Goal: Communication & Community: Answer question/provide support

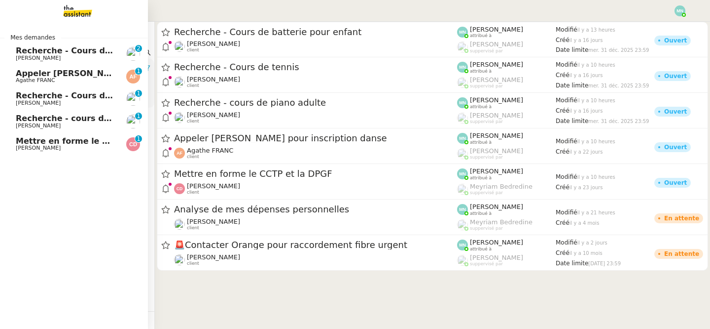
click at [14, 56] on link "Recherche - Cours de batterie pour enfant [PERSON_NAME]Diaye 0 1 2 3 4 5 6 7 8 9" at bounding box center [74, 53] width 148 height 23
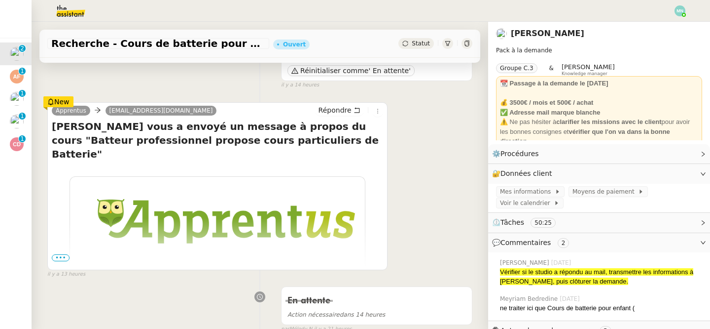
scroll to position [109, 0]
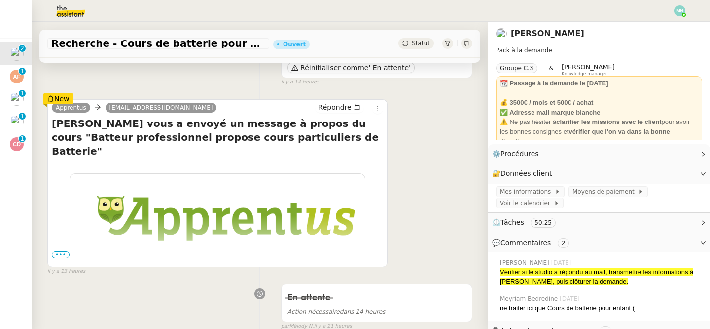
click at [59, 254] on span "•••" at bounding box center [61, 254] width 18 height 7
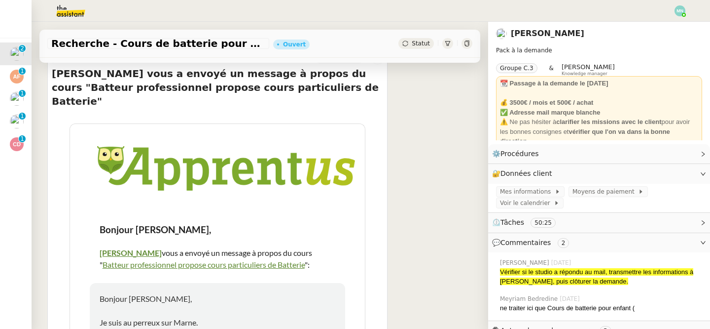
scroll to position [166, 0]
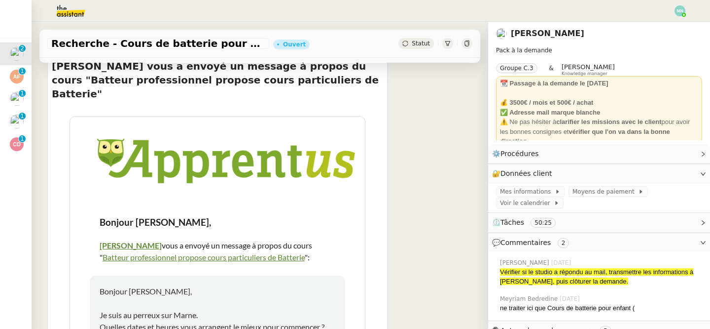
click at [161, 252] on link "Batteur professionnel propose cours particuliers de Batterie" at bounding box center [204, 256] width 202 height 9
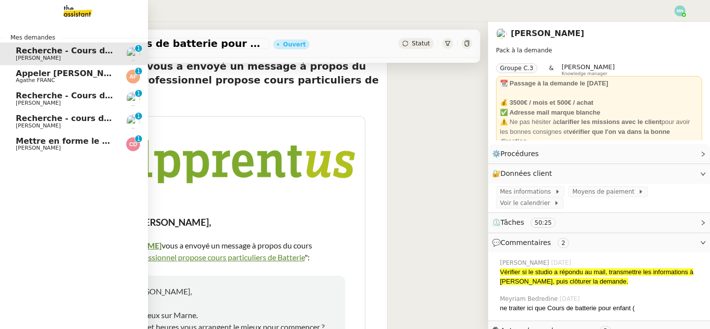
click at [18, 72] on span "Appeler [PERSON_NAME] pour inscription danse" at bounding box center [123, 73] width 214 height 9
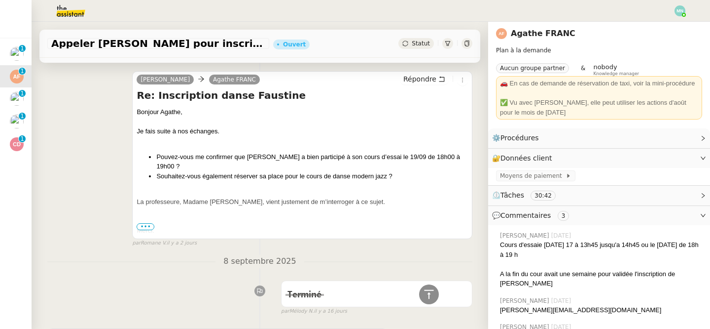
scroll to position [262, 0]
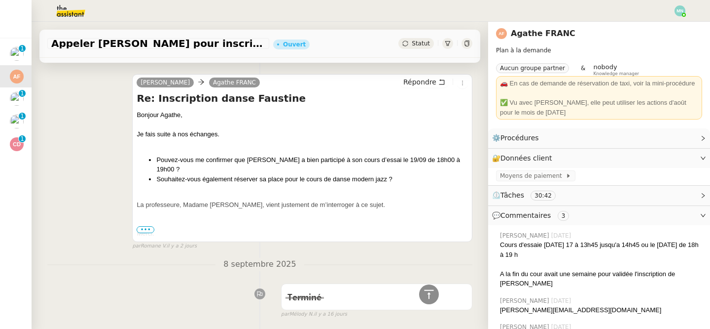
click at [150, 226] on span "•••" at bounding box center [146, 229] width 18 height 7
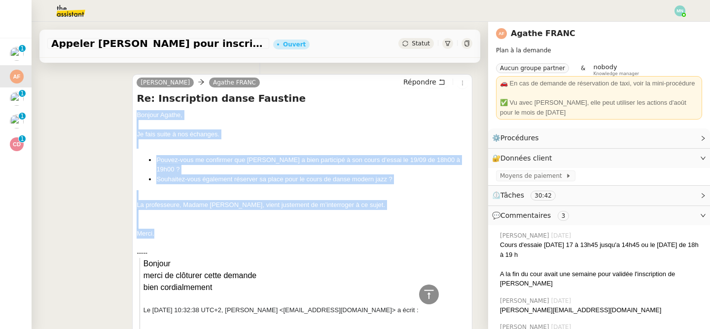
drag, startPoint x: 165, startPoint y: 221, endPoint x: 133, endPoint y: 110, distance: 115.9
copy div "Bonjour Agathe, Je fais suite à nos échanges. Pouvez-vous me confirmer que [PER…"
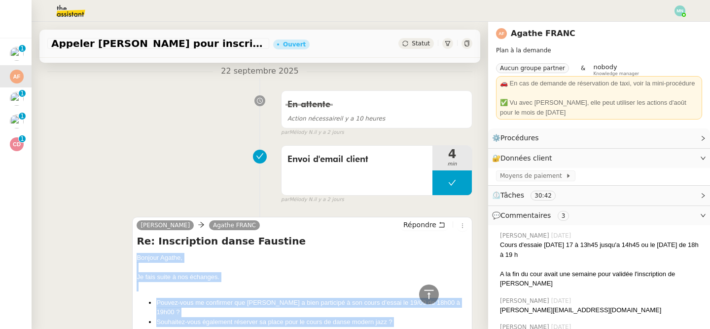
scroll to position [0, 0]
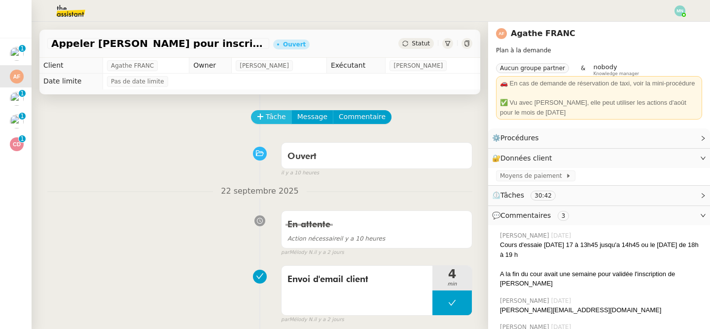
click at [281, 116] on span "Tâche" at bounding box center [276, 116] width 20 height 11
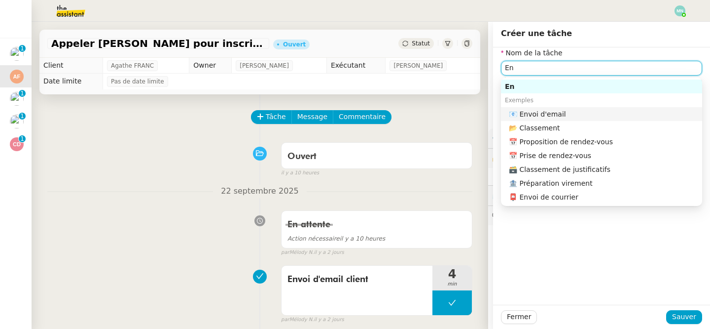
click at [567, 110] on div "📧 Envoi d'email" at bounding box center [603, 114] width 189 height 9
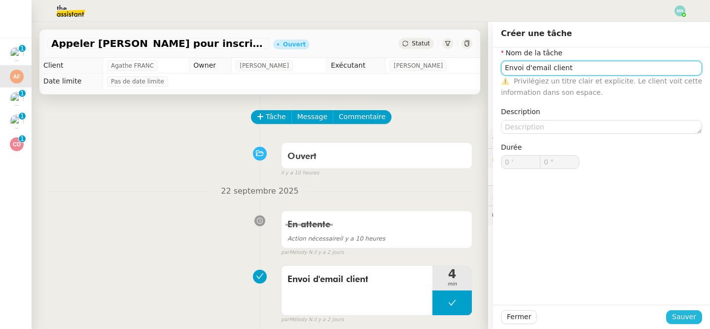
type input "Envoi d'email client"
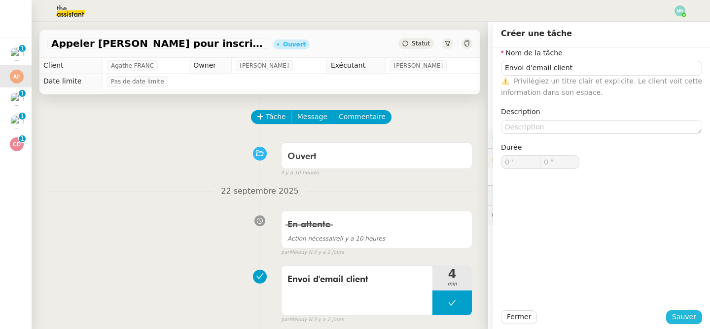
click at [682, 316] on span "Sauver" at bounding box center [684, 316] width 24 height 11
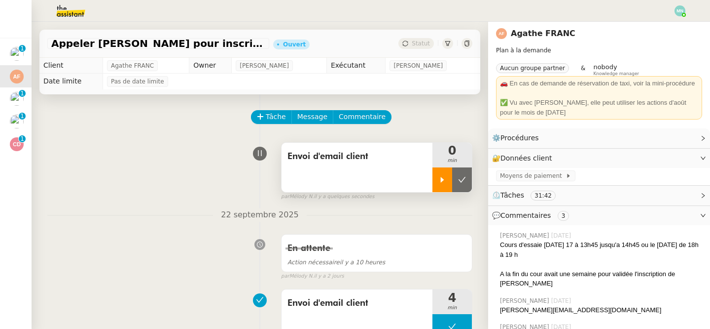
click at [441, 176] on icon at bounding box center [443, 180] width 8 height 8
click at [325, 176] on div "Envoi d'email client" at bounding box center [357, 167] width 151 height 49
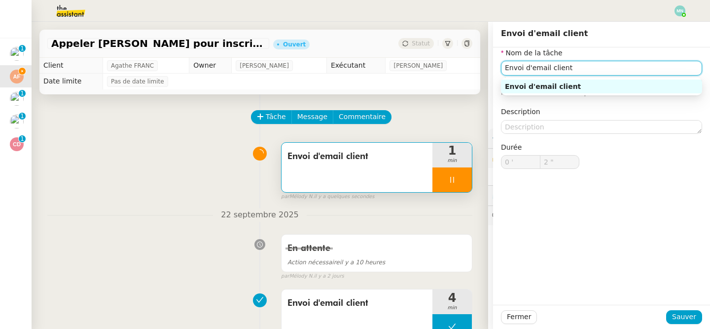
drag, startPoint x: 524, startPoint y: 68, endPoint x: 480, endPoint y: 68, distance: 43.9
click at [480, 68] on app-ticket "Appeler [PERSON_NAME] pour inscription danse Ouvert Statut Client Agathe FRANC …" at bounding box center [371, 175] width 679 height 307
type input "3 ""
type input "Reld'email client"
type input "4 ""
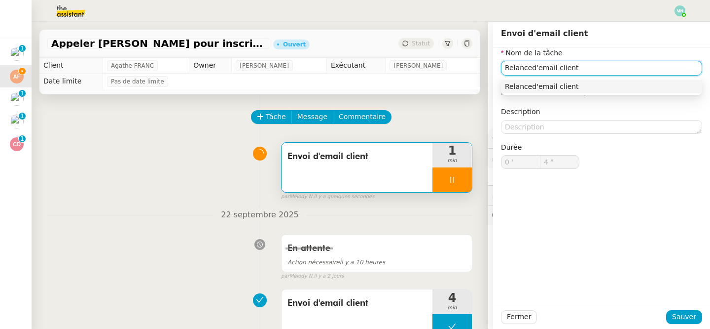
type input "Relance d'email client"
click at [560, 91] on nz-auto-option "Relance d'email client" at bounding box center [601, 86] width 201 height 14
type input "6 ""
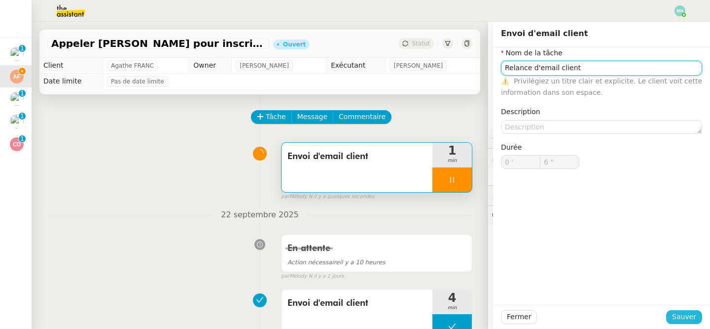
type input "Relance d'email client"
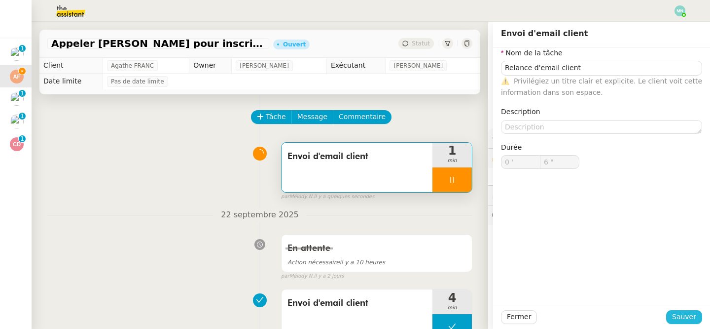
type input "7 ""
click at [694, 316] on span "Sauver" at bounding box center [684, 316] width 24 height 11
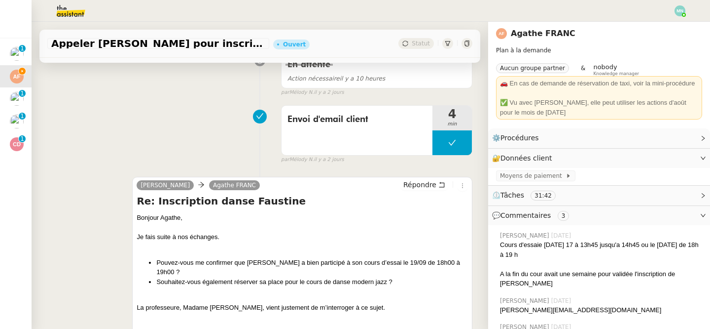
scroll to position [186, 0]
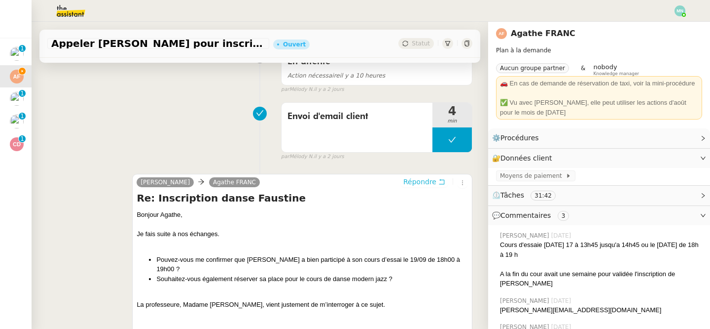
click at [422, 181] on span "Répondre" at bounding box center [419, 182] width 33 height 10
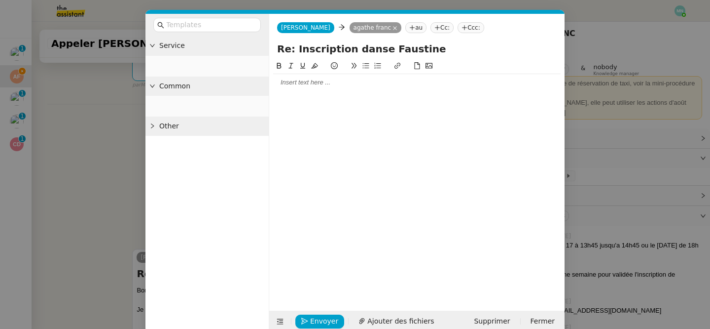
scroll to position [261, 0]
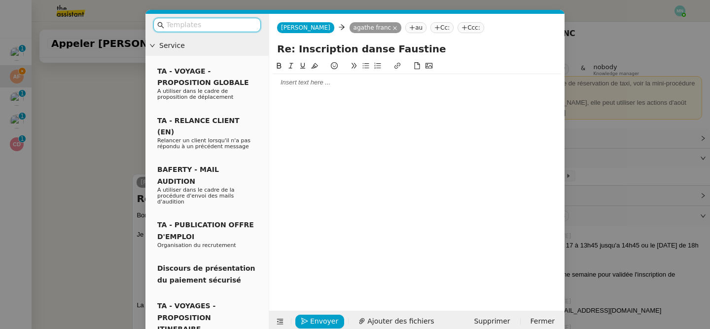
click at [201, 23] on input "text" at bounding box center [210, 24] width 89 height 11
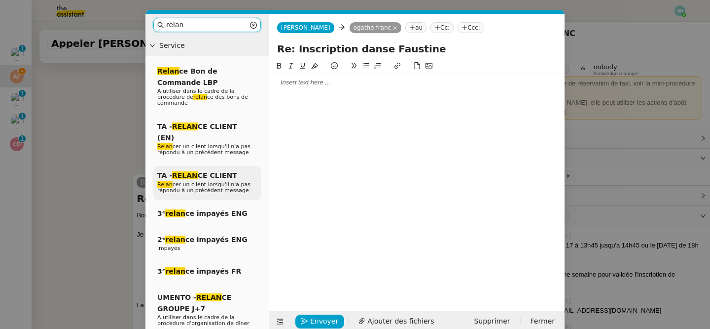
type input "relan"
click at [176, 181] on span "Relan cer un client lorsqu'il n'a pas répondu à un précédent message" at bounding box center [203, 187] width 93 height 12
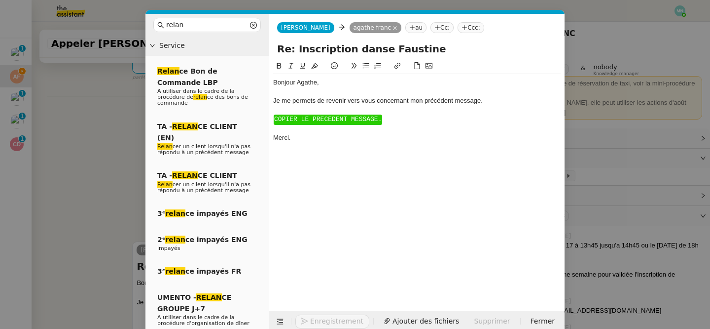
scroll to position [329, 0]
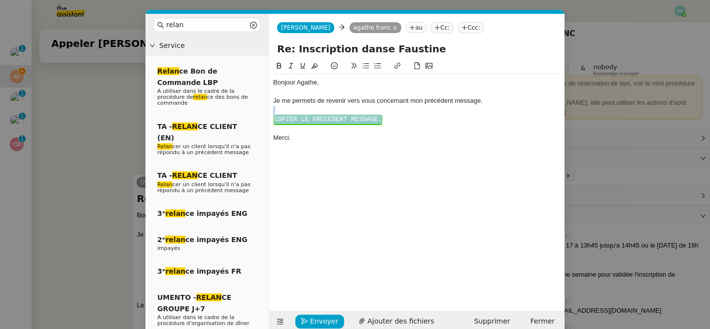
drag, startPoint x: 394, startPoint y: 126, endPoint x: 269, endPoint y: 113, distance: 125.0
click at [269, 114] on nz-spin "Bonjour ﻿Agathe﻿, Je me permets de revenir vers vous concernant mon précédent m…" at bounding box center [416, 179] width 295 height 239
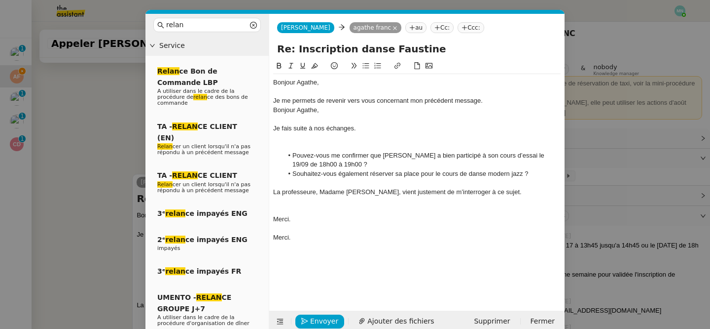
scroll to position [391, 0]
drag, startPoint x: 331, startPoint y: 112, endPoint x: 270, endPoint y: 110, distance: 61.7
click at [270, 110] on nz-spin "Bonjour ﻿Agathe﻿, Je me permets de revenir vers vous concernant mon précédent m…" at bounding box center [416, 179] width 295 height 239
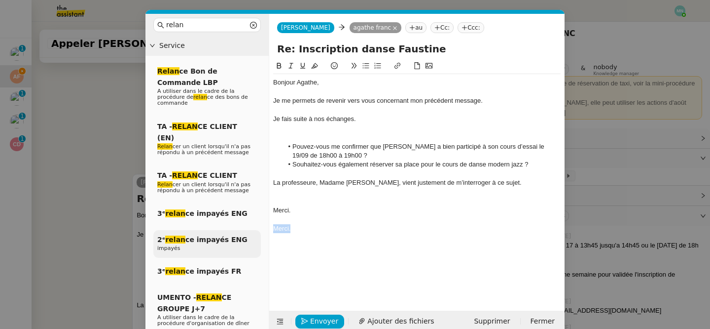
drag, startPoint x: 305, startPoint y: 225, endPoint x: 259, endPoint y: 224, distance: 46.4
click at [259, 224] on nz-layout "relan Service Relan ce Bon de Commande LBP A utiliser dans le cadre de la procé…" at bounding box center [355, 173] width 419 height 318
click at [306, 133] on div at bounding box center [417, 137] width 288 height 9
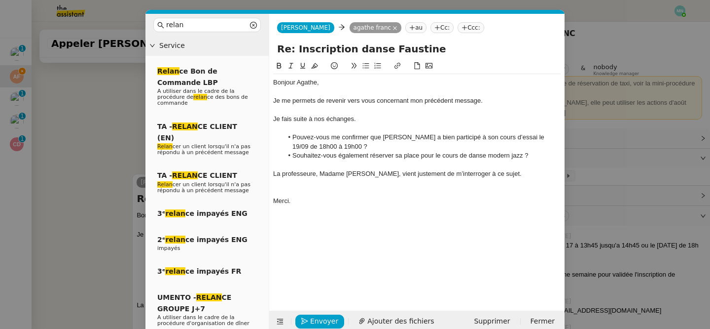
click at [443, 156] on li "Souhaitez-vous également réserver sa place pour le cours de danse modern jazz ?" at bounding box center [422, 155] width 278 height 9
click at [321, 320] on span "Envoyer" at bounding box center [324, 320] width 28 height 11
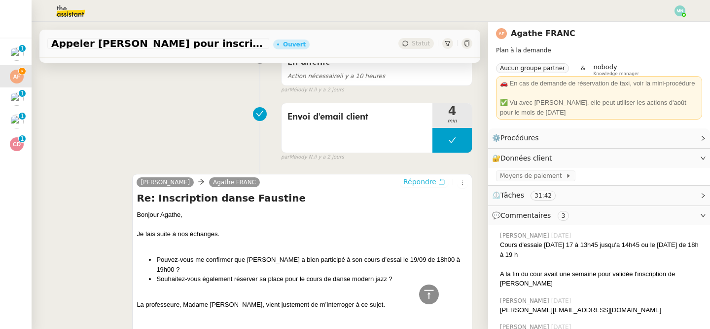
scroll to position [0, 0]
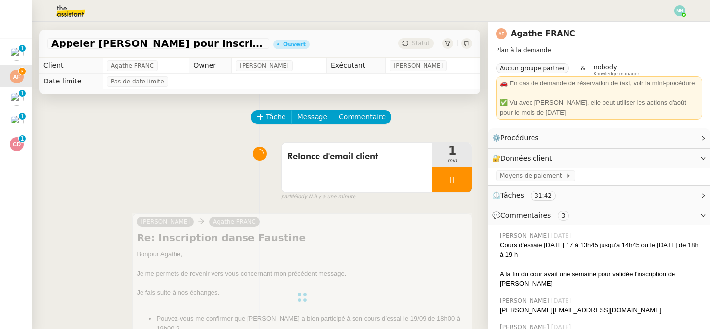
click at [441, 177] on div at bounding box center [452, 179] width 39 height 25
click at [466, 179] on button at bounding box center [462, 179] width 20 height 25
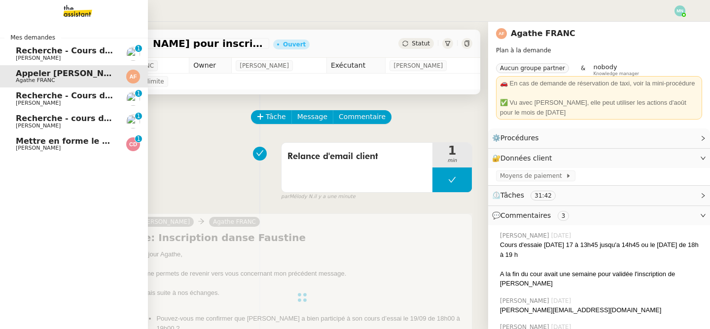
click at [27, 100] on span "Recherche - Cours de tennis" at bounding box center [78, 95] width 125 height 9
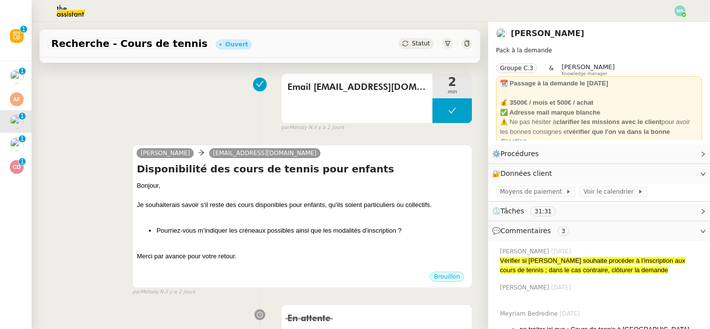
scroll to position [194, 0]
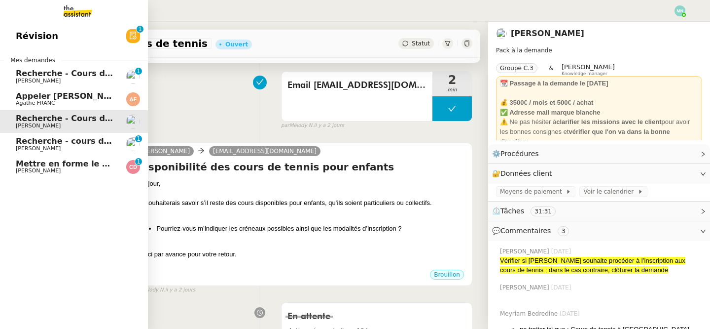
click at [43, 137] on span "Recherche - cours de piano adulte" at bounding box center [92, 140] width 152 height 9
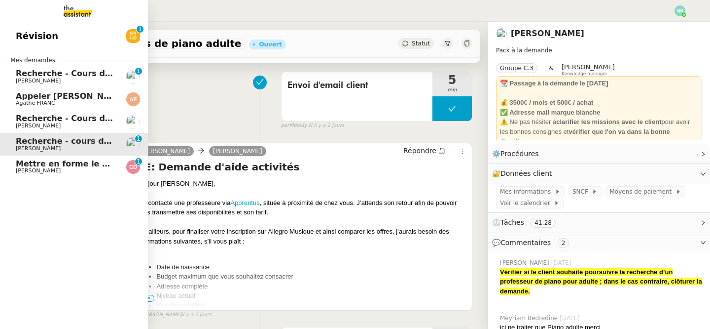
click at [71, 165] on span "Mettre en forme le CCTP et la DPGF" at bounding box center [95, 163] width 159 height 9
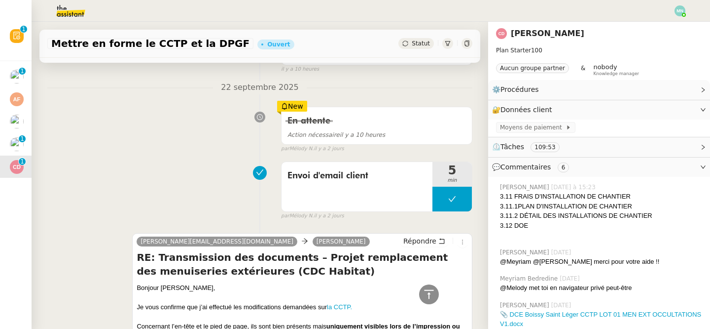
scroll to position [48, 0]
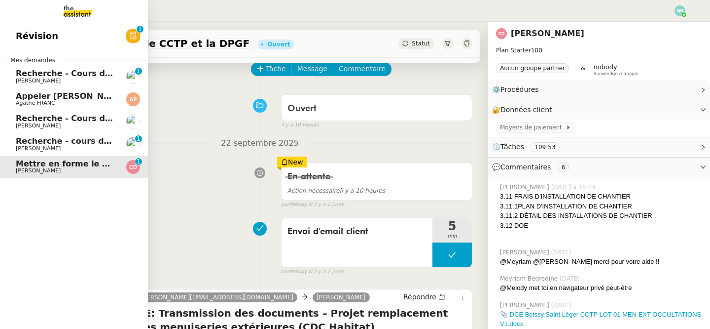
click at [89, 138] on span "Recherche - cours de piano adulte" at bounding box center [92, 140] width 152 height 9
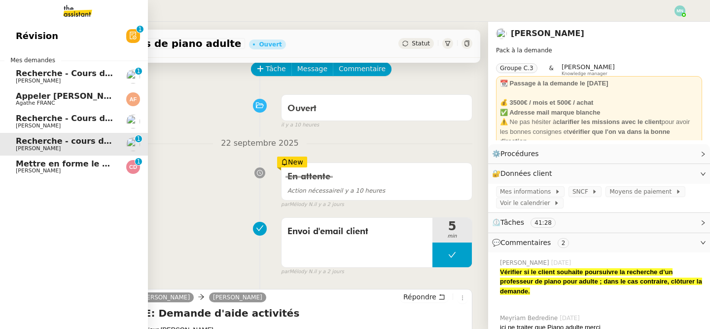
click at [96, 121] on span "Recherche - Cours de tennis" at bounding box center [78, 117] width 125 height 9
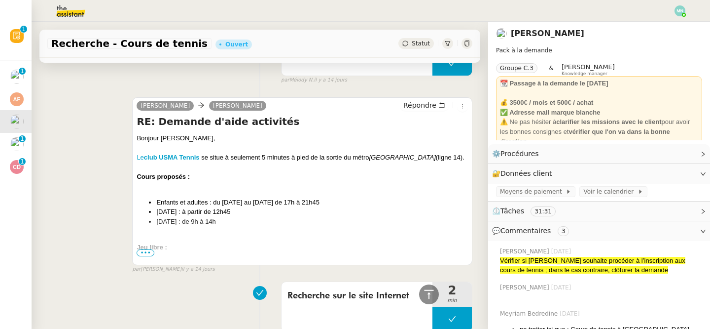
scroll to position [1196, 0]
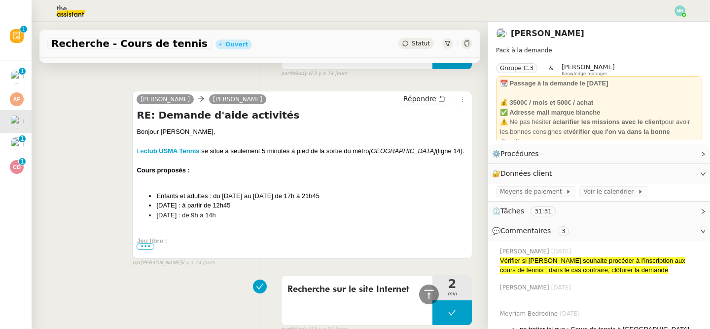
click at [145, 243] on span "•••" at bounding box center [146, 246] width 18 height 7
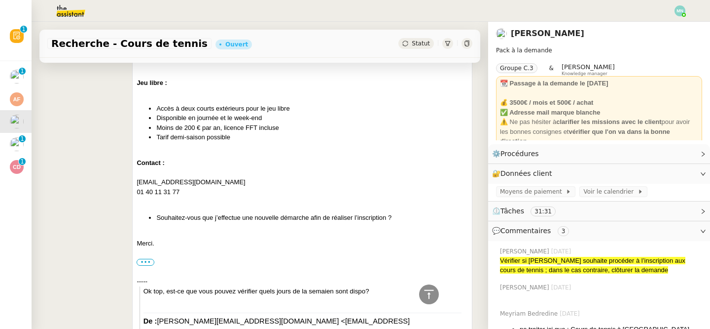
scroll to position [1366, 0]
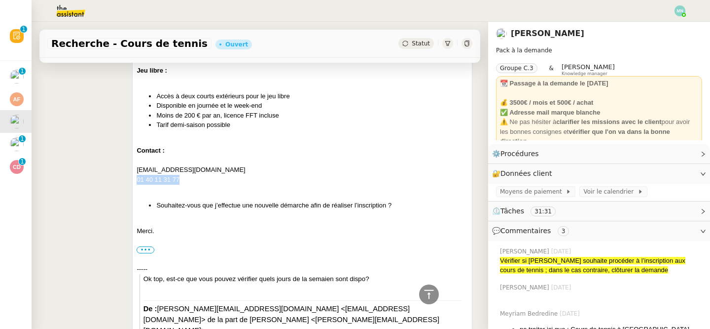
drag, startPoint x: 192, startPoint y: 171, endPoint x: 129, endPoint y: 170, distance: 63.1
copy div "01 40 11 31 77"
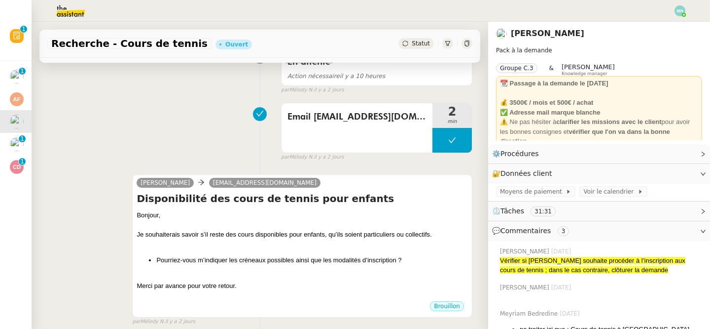
scroll to position [0, 0]
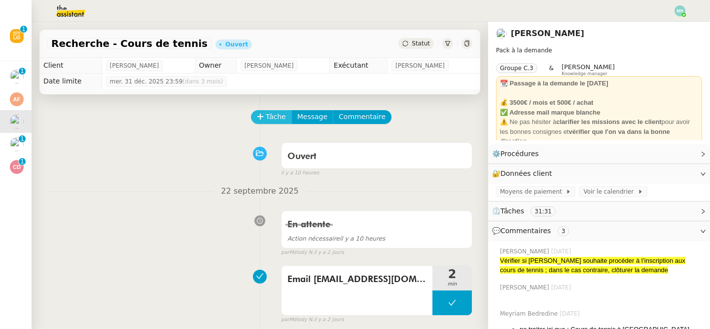
click at [276, 118] on span "Tâche" at bounding box center [276, 116] width 20 height 11
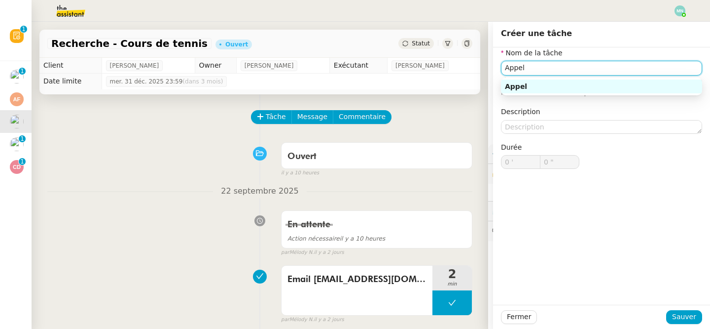
paste input "01 40 11 31 77"
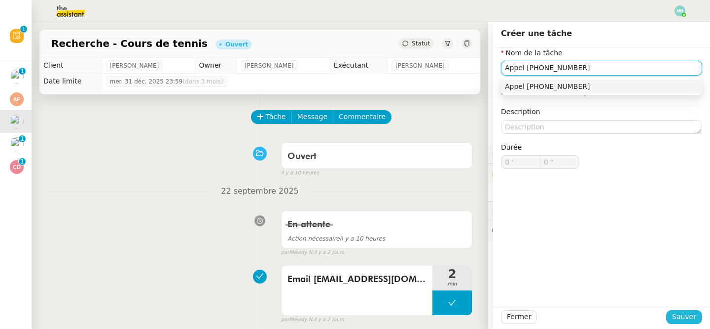
type input "Appel [PHONE_NUMBER]"
click at [684, 318] on span "Sauver" at bounding box center [684, 316] width 24 height 11
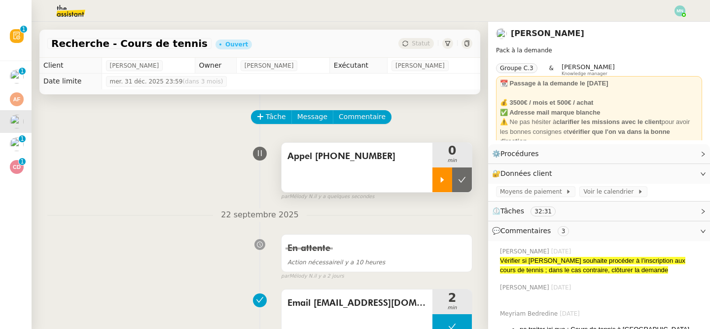
click at [440, 176] on icon at bounding box center [443, 180] width 8 height 8
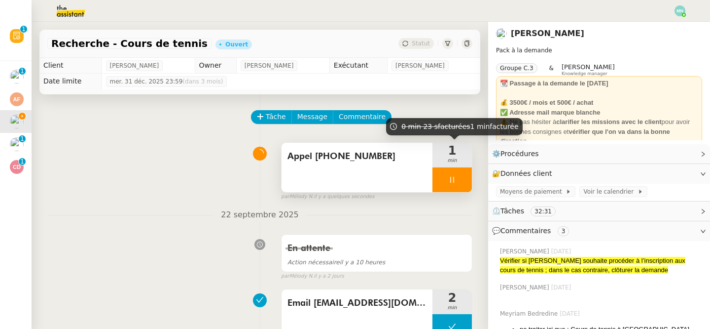
click at [445, 173] on div at bounding box center [452, 179] width 39 height 25
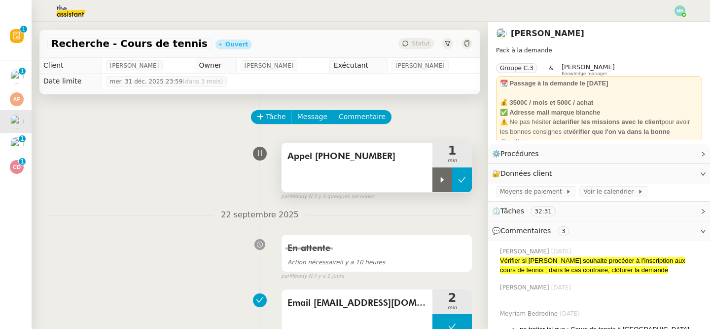
click at [459, 176] on icon at bounding box center [462, 180] width 8 height 8
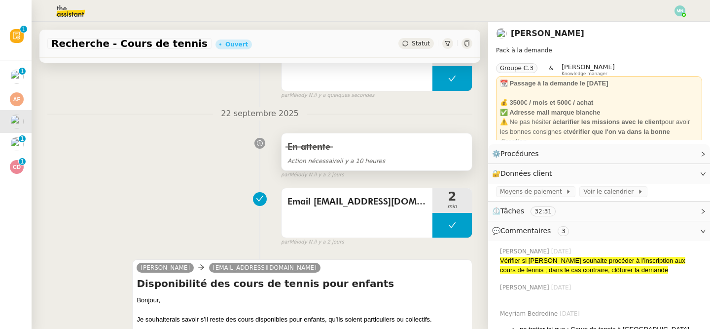
scroll to position [169, 0]
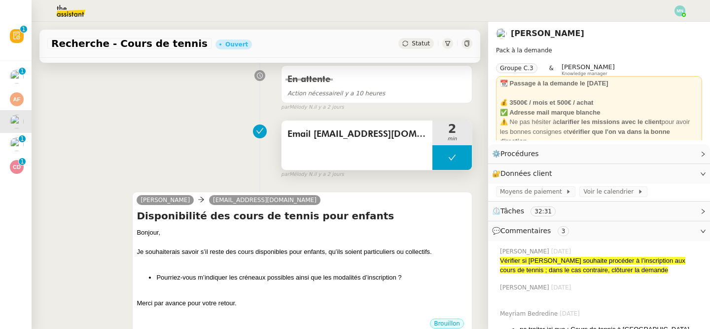
click at [363, 152] on div "Email [EMAIL_ADDRESS][DOMAIN_NAME]" at bounding box center [357, 144] width 151 height 49
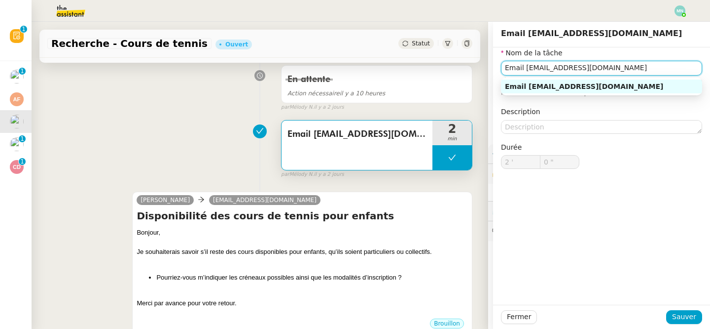
drag, startPoint x: 640, startPoint y: 67, endPoint x: 498, endPoint y: 69, distance: 142.1
click at [498, 69] on div "Nom de la tâche Email [EMAIL_ADDRESS][DOMAIN_NAME] ⚠️ Privilégiez un titre clai…" at bounding box center [601, 115] width 217 height 137
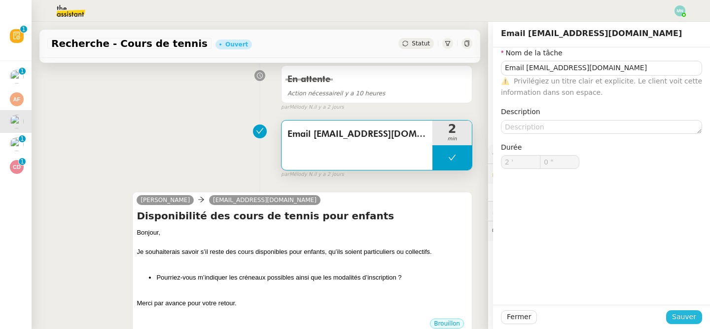
click at [687, 316] on span "Sauver" at bounding box center [684, 316] width 24 height 11
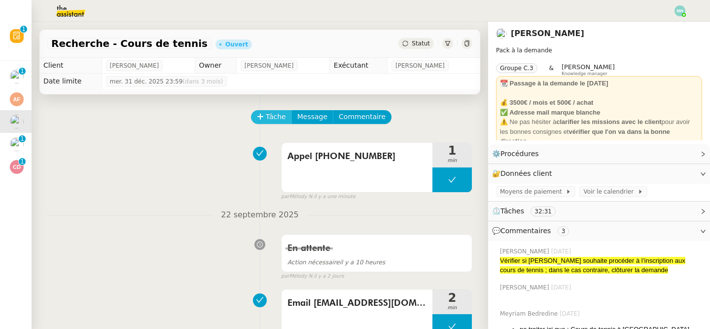
click at [268, 118] on span "Tâche" at bounding box center [276, 116] width 20 height 11
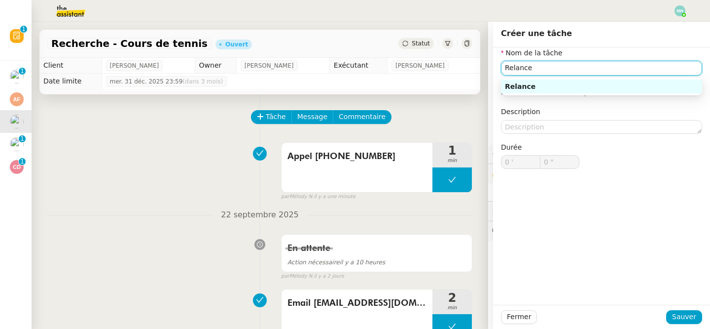
paste input "Email [EMAIL_ADDRESS][DOMAIN_NAME]"
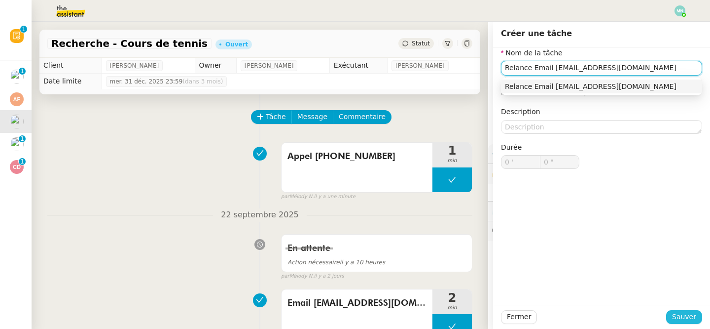
type input "Relance Email [EMAIL_ADDRESS][DOMAIN_NAME]"
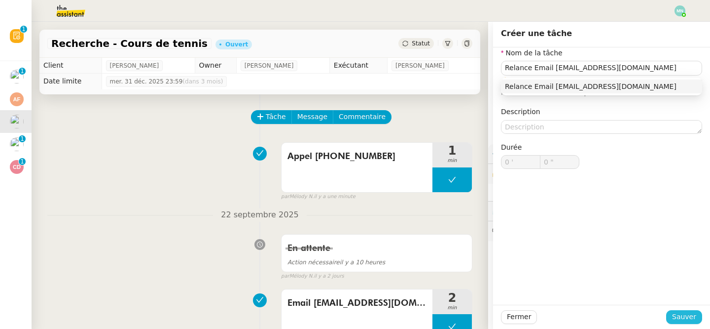
click at [690, 318] on span "Sauver" at bounding box center [684, 316] width 24 height 11
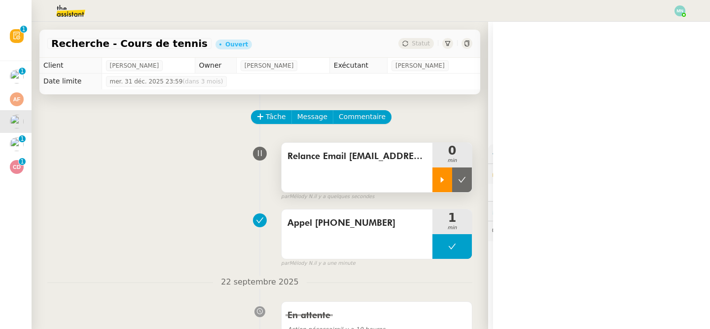
click at [450, 179] on div at bounding box center [443, 179] width 20 height 25
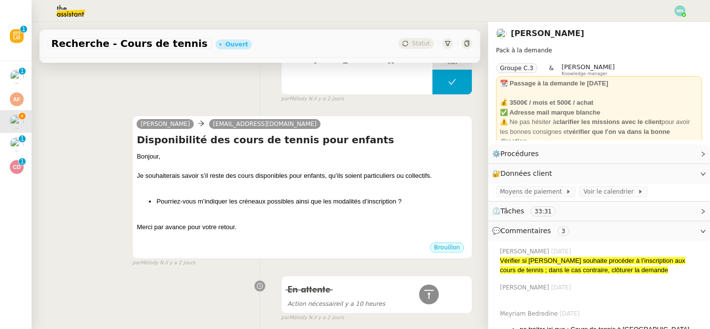
scroll to position [316, 0]
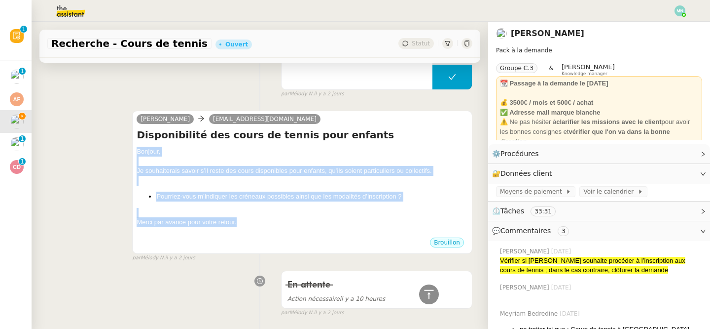
drag, startPoint x: 258, startPoint y: 218, endPoint x: 132, endPoint y: 153, distance: 141.8
click at [132, 153] on div "[PERSON_NAME] [EMAIL_ADDRESS][DOMAIN_NAME] Disponibilité des cours de tennis po…" at bounding box center [259, 182] width 425 height 160
copy div "Bonjour, Je souhaiterais savoir s’il reste des cours disponibles pour enfants, …"
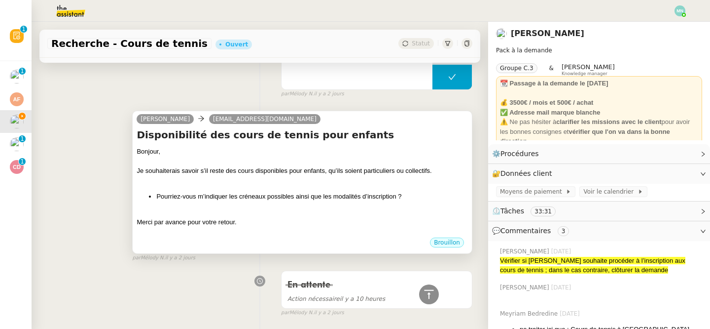
click at [435, 137] on h4 "Disponibilité des cours de tennis pour enfants" at bounding box center [302, 135] width 331 height 14
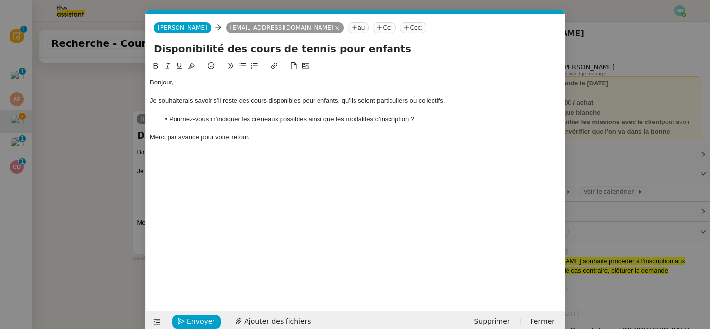
scroll to position [0, 21]
click at [111, 280] on nz-modal-container "Service TA - VOYAGE - PROPOSITION GLOBALE A utiliser dans le cadre de propositi…" at bounding box center [355, 164] width 710 height 329
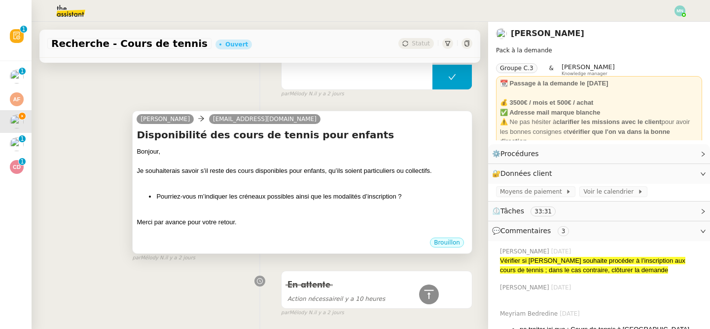
click at [262, 227] on div at bounding box center [302, 232] width 331 height 10
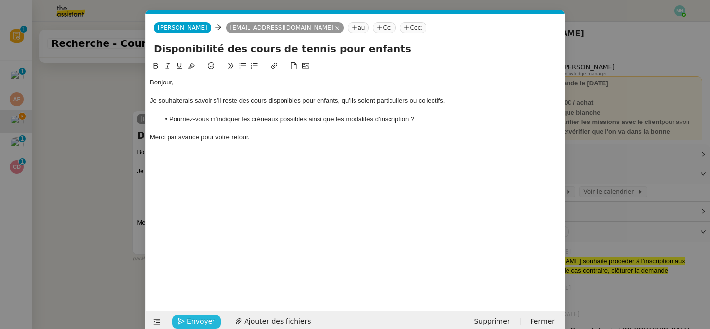
click at [195, 318] on span "Envoyer" at bounding box center [201, 320] width 28 height 11
click at [196, 319] on span "Confirmer l'envoi" at bounding box center [216, 320] width 59 height 11
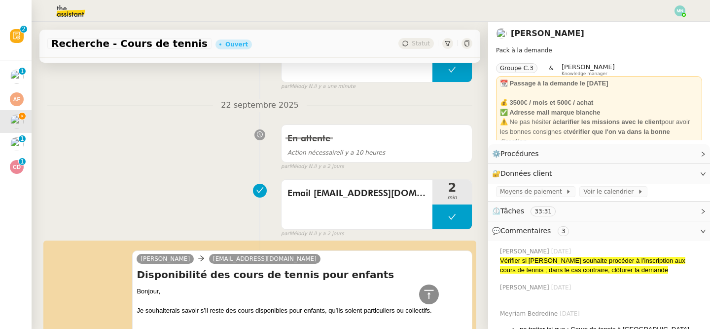
scroll to position [0, 0]
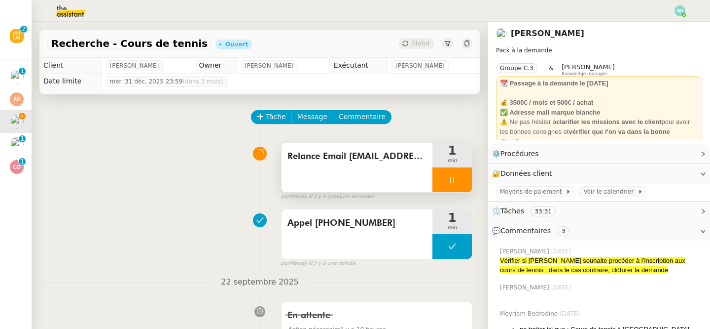
click at [447, 182] on div at bounding box center [452, 179] width 39 height 25
click at [443, 183] on div at bounding box center [452, 179] width 39 height 25
click at [458, 183] on button at bounding box center [462, 179] width 20 height 25
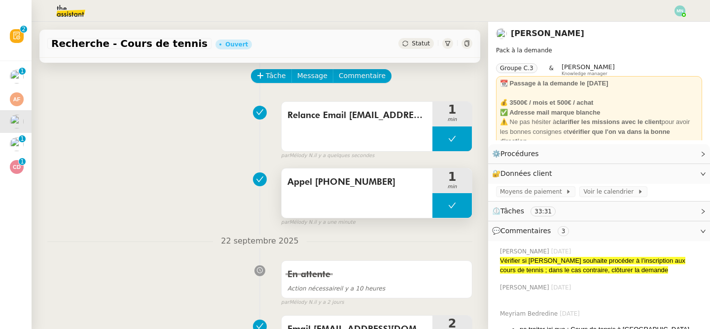
scroll to position [61, 0]
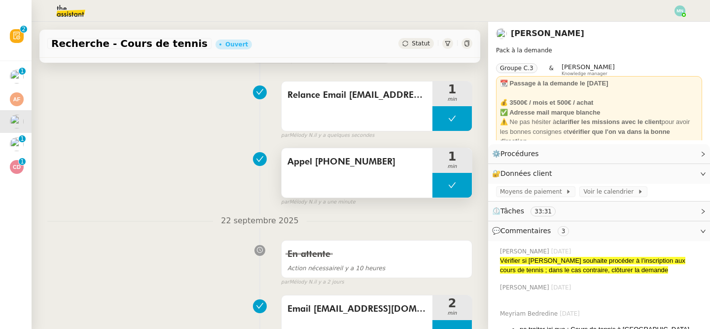
click at [350, 179] on div "Appel [PHONE_NUMBER]" at bounding box center [357, 172] width 151 height 49
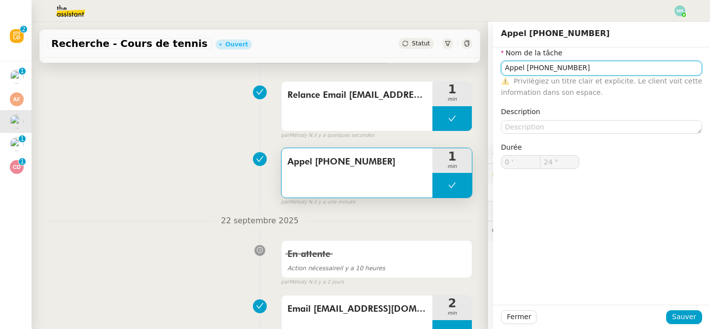
click at [525, 69] on input "Appel [PHONE_NUMBER]" at bounding box center [601, 68] width 201 height 14
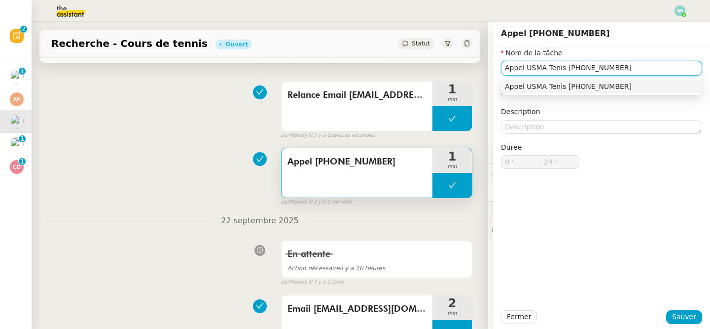
click at [614, 81] on nz-auto-option "Appel USMA Tenis [PHONE_NUMBER]" at bounding box center [601, 86] width 201 height 14
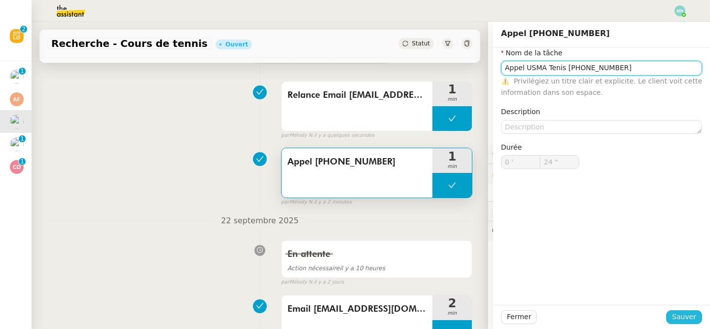
type input "Appel USMA Tenis [PHONE_NUMBER]"
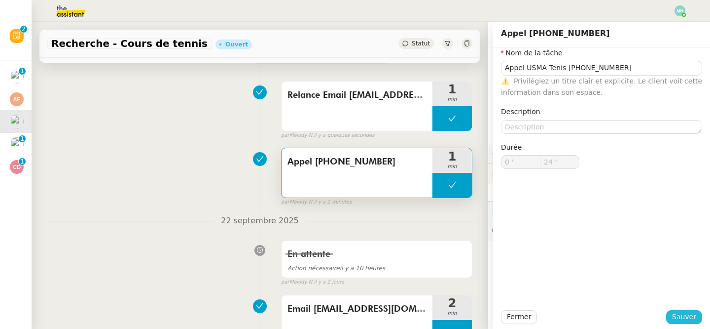
click at [696, 316] on span "Sauver" at bounding box center [684, 316] width 24 height 11
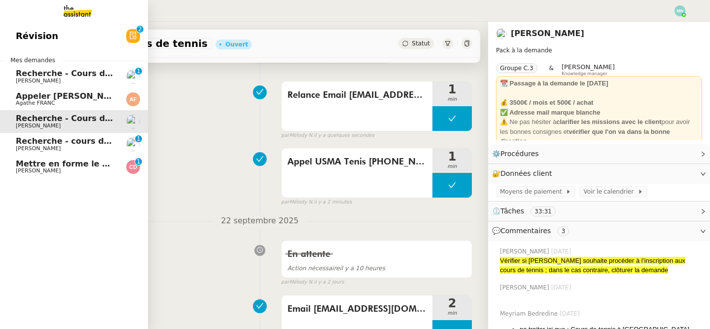
click at [37, 144] on span "Recherche - cours de piano adulte" at bounding box center [92, 140] width 152 height 9
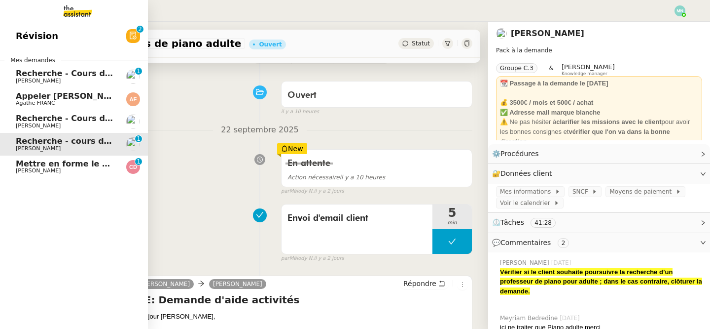
click at [65, 166] on span "Mettre en forme le CCTP et la DPGF" at bounding box center [95, 163] width 159 height 9
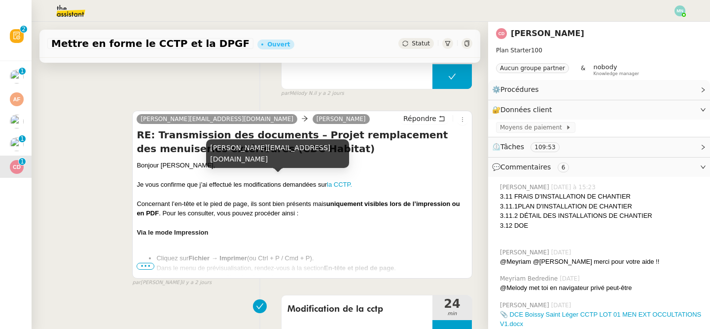
scroll to position [291, 0]
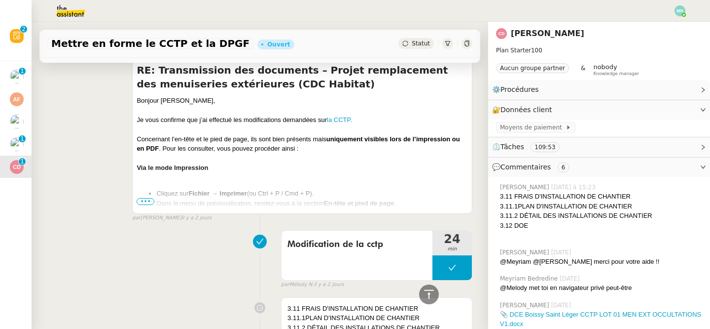
click at [145, 200] on span "•••" at bounding box center [146, 201] width 18 height 7
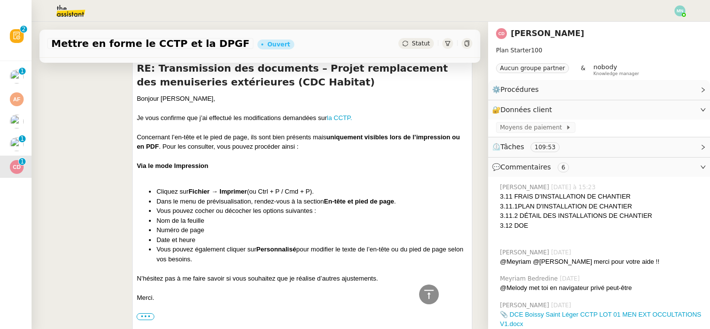
scroll to position [294, 0]
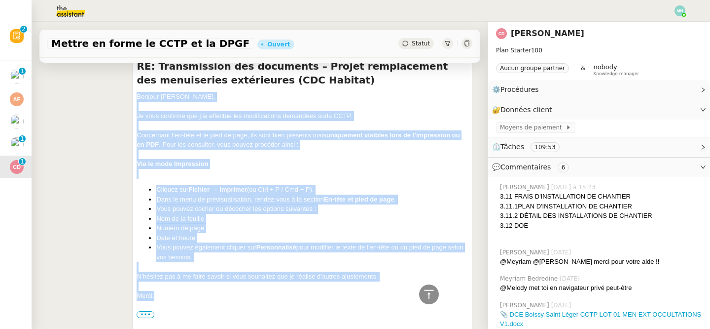
drag, startPoint x: 156, startPoint y: 293, endPoint x: 132, endPoint y: 97, distance: 198.2
drag, startPoint x: 136, startPoint y: 97, endPoint x: 202, endPoint y: 291, distance: 204.3
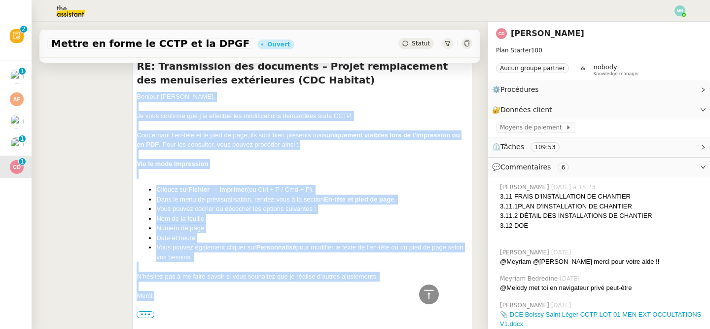
copy div "Bonjour [PERSON_NAME], Je vous confirme que j’ai effectué les modifications dem…"
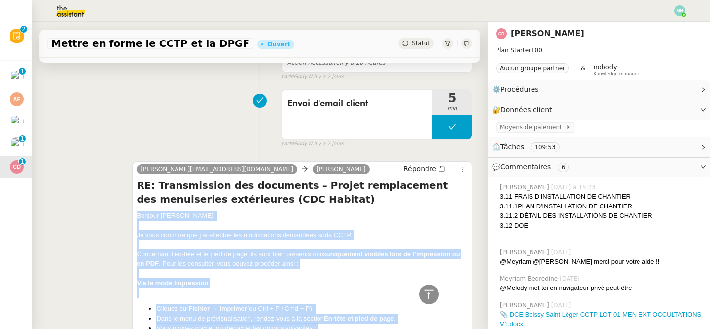
scroll to position [0, 0]
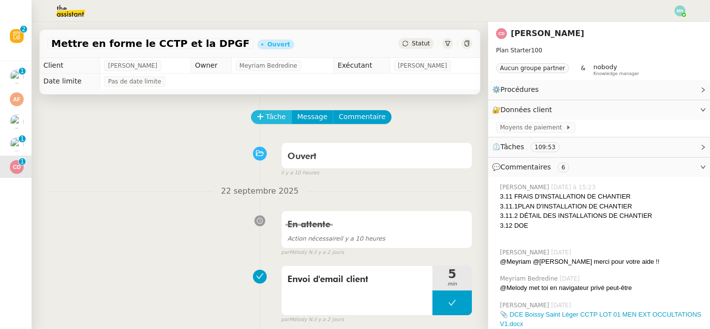
click at [273, 117] on span "Tâche" at bounding box center [276, 116] width 20 height 11
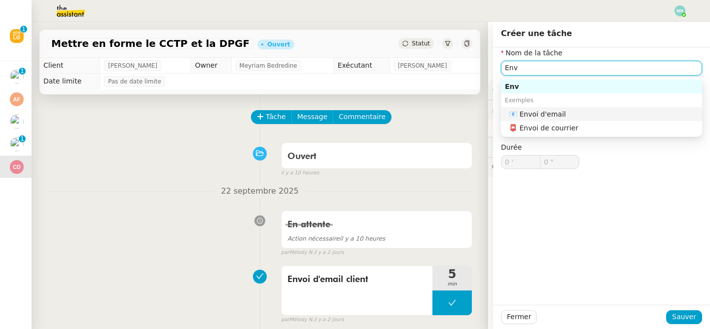
click at [586, 107] on nz-auto-option "📧 Envoi d'email" at bounding box center [601, 114] width 201 height 14
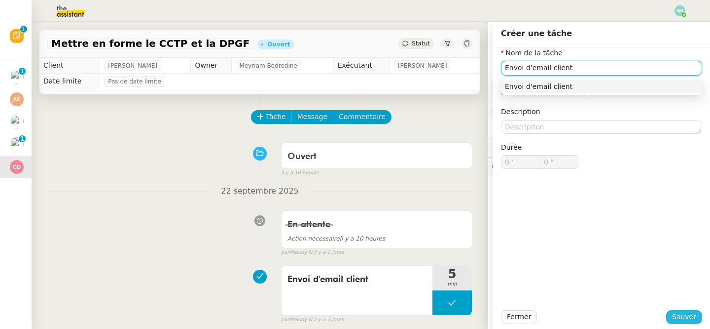
type input "Envoi d'email client"
click at [679, 317] on span "Sauver" at bounding box center [684, 316] width 24 height 11
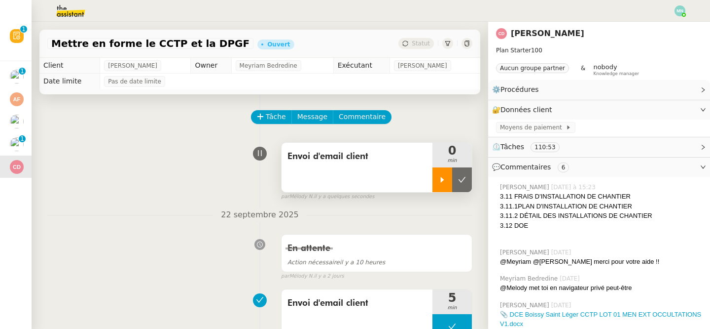
click at [445, 181] on icon at bounding box center [443, 180] width 8 height 8
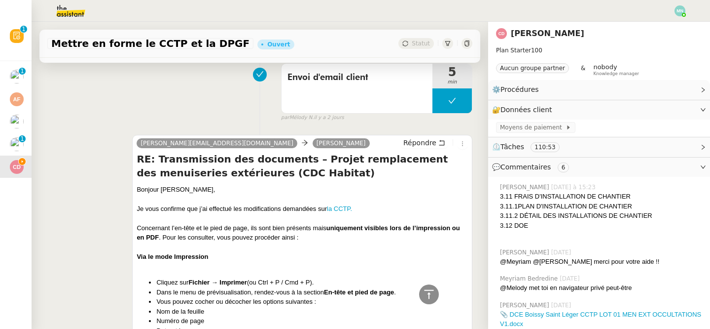
scroll to position [232, 0]
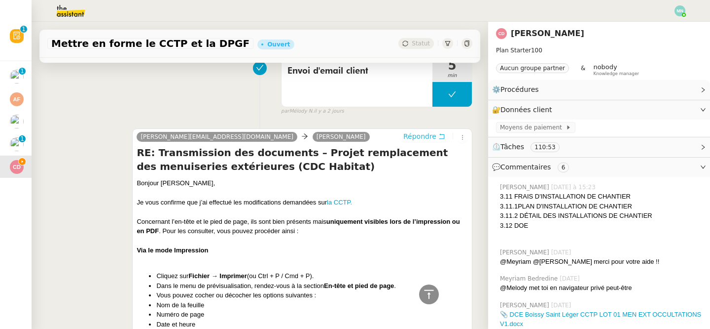
click at [424, 136] on span "Répondre" at bounding box center [419, 136] width 33 height 10
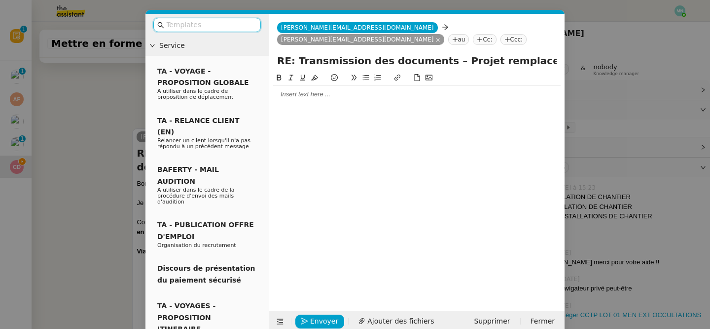
click at [218, 27] on input "text" at bounding box center [210, 24] width 89 height 11
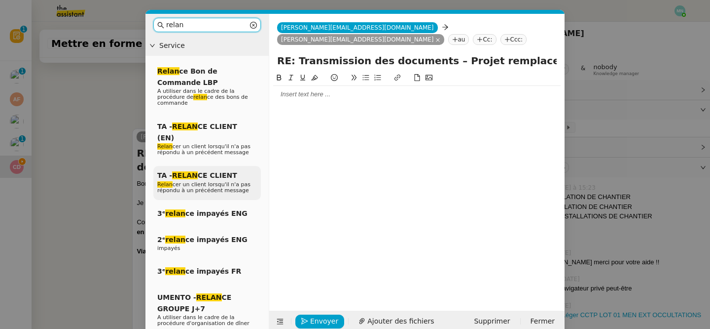
type input "relan"
click at [209, 181] on span "Relan cer un client lorsqu'il n'a pas répondu à un précédent message" at bounding box center [203, 187] width 93 height 12
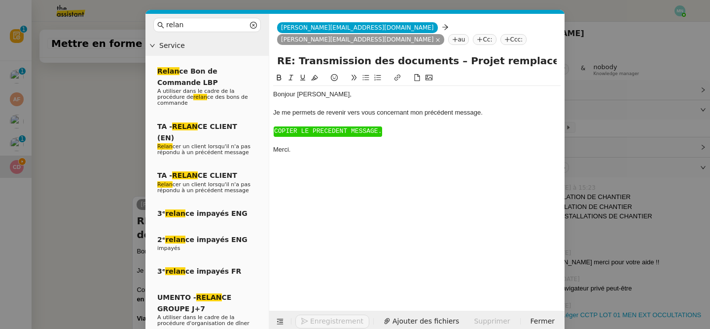
scroll to position [388, 0]
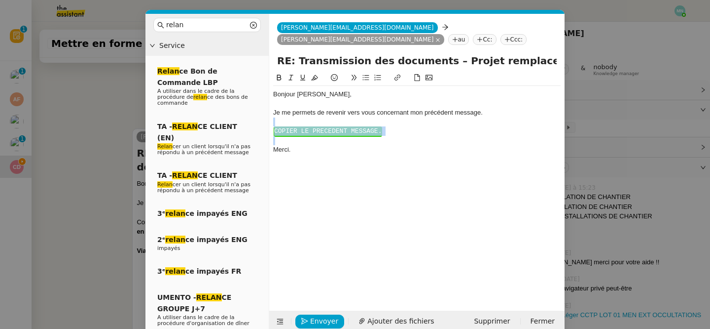
drag, startPoint x: 405, startPoint y: 146, endPoint x: 276, endPoint y: 124, distance: 131.1
click at [276, 124] on div "Bonjour ﻿[PERSON_NAME], Je me permets de revenir vers vous concernant mon précé…" at bounding box center [417, 122] width 288 height 72
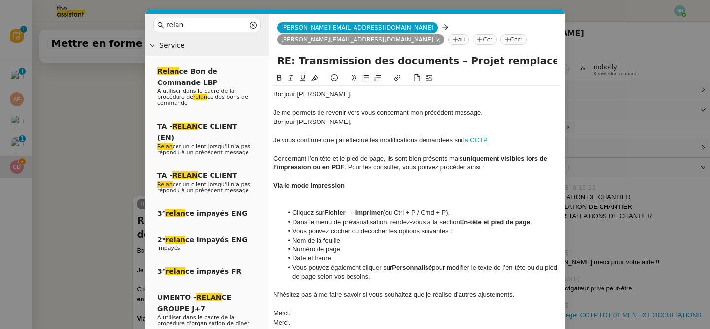
scroll to position [436, 0]
drag, startPoint x: 334, startPoint y: 128, endPoint x: 271, endPoint y: 120, distance: 64.1
click at [271, 120] on nz-spin "Bonjour ﻿[PERSON_NAME], Je me permets de revenir vers vous concernant mon précé…" at bounding box center [416, 203] width 295 height 262
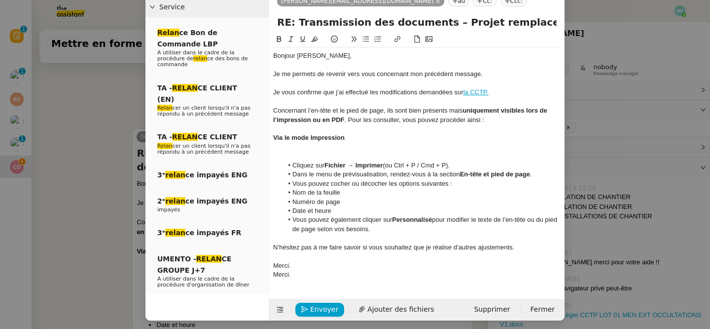
scroll to position [42, 0]
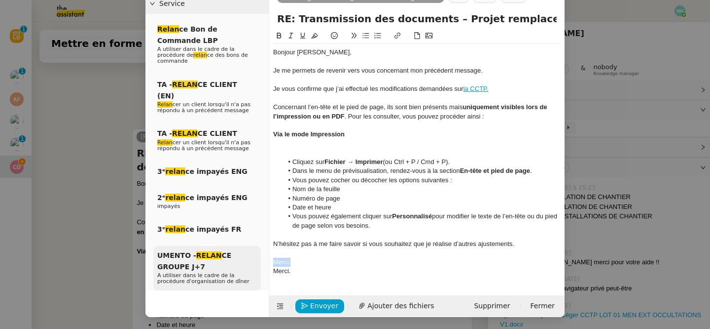
drag, startPoint x: 297, startPoint y: 261, endPoint x: 255, endPoint y: 261, distance: 42.4
click at [255, 261] on nz-layout "relan Service Relan ce Bon de Commande LBP A utiliser dans le cadre de la procé…" at bounding box center [355, 144] width 419 height 345
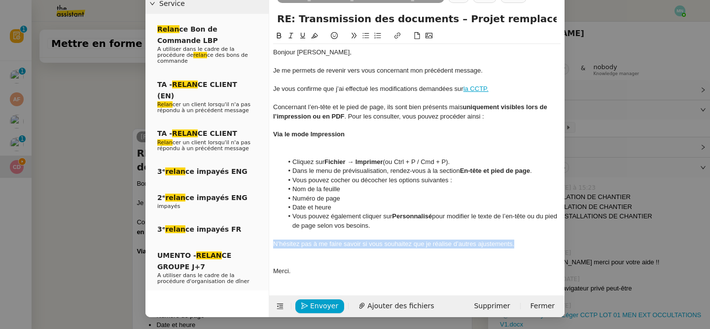
drag, startPoint x: 521, startPoint y: 242, endPoint x: 267, endPoint y: 242, distance: 254.0
click at [267, 242] on nz-layout "relan Service Relan ce Bon de Commande LBP A utiliser dans le cadre de la procé…" at bounding box center [355, 144] width 419 height 345
click at [325, 231] on div at bounding box center [417, 234] width 288 height 9
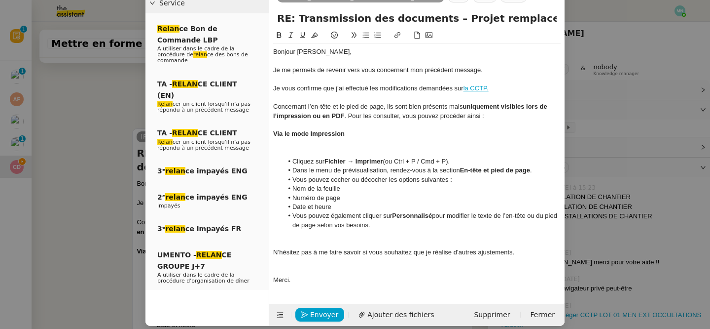
click at [294, 241] on div at bounding box center [417, 243] width 288 height 9
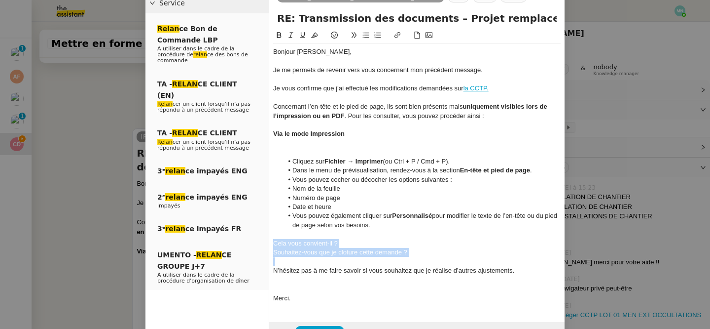
drag, startPoint x: 434, startPoint y: 256, endPoint x: 265, endPoint y: 242, distance: 169.3
click at [265, 242] on nz-layout "relan Service Relan ce Bon de Commande LBP A utiliser dans le cadre de la procé…" at bounding box center [355, 157] width 419 height 372
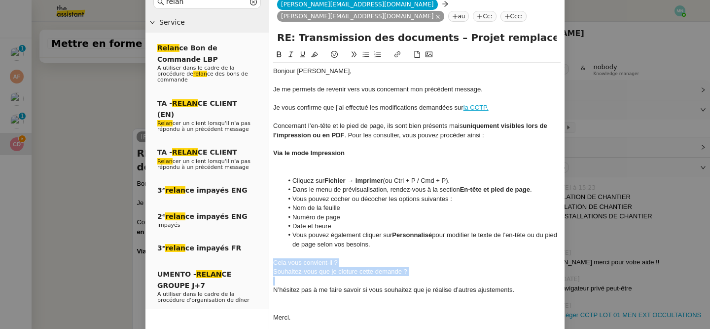
scroll to position [0, 0]
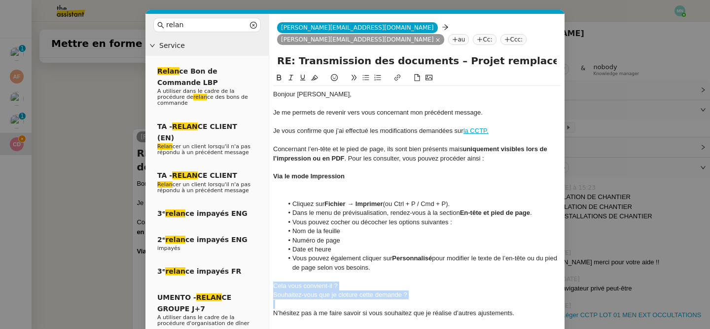
click at [366, 77] on icon at bounding box center [366, 77] width 7 height 7
click at [411, 289] on li "Cela vous convient-il ?" at bounding box center [422, 285] width 278 height 9
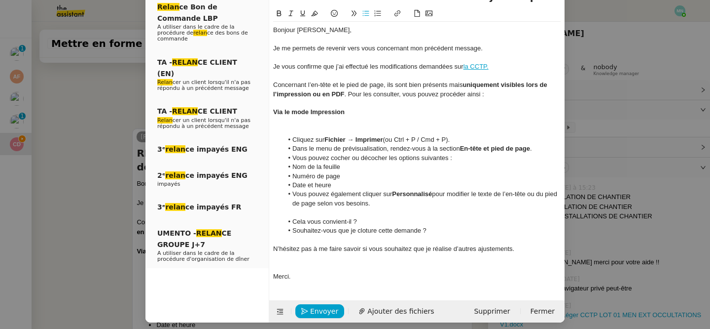
scroll to position [70, 0]
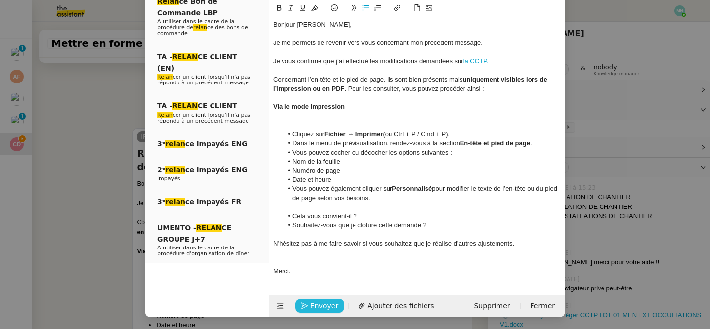
click at [325, 304] on span "Envoyer" at bounding box center [324, 305] width 28 height 11
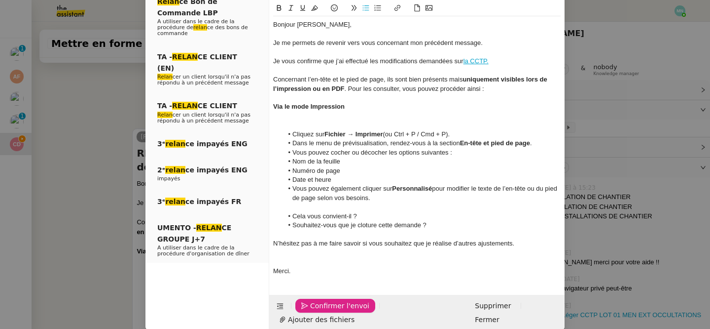
click at [326, 305] on span "Confirmer l'envoi" at bounding box center [339, 305] width 59 height 11
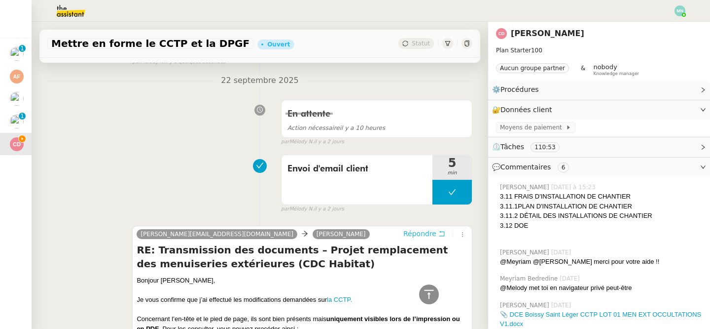
scroll to position [0, 0]
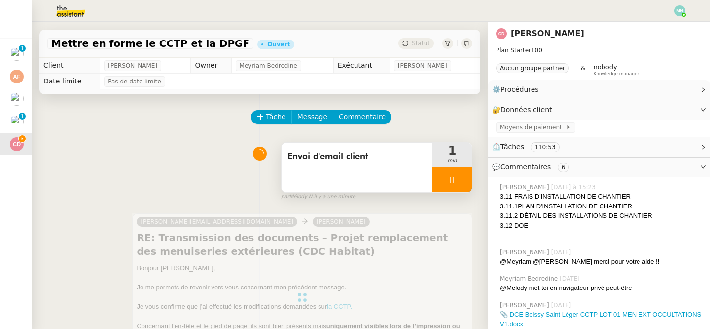
click at [444, 175] on div at bounding box center [452, 179] width 39 height 25
click at [464, 172] on button at bounding box center [462, 179] width 20 height 25
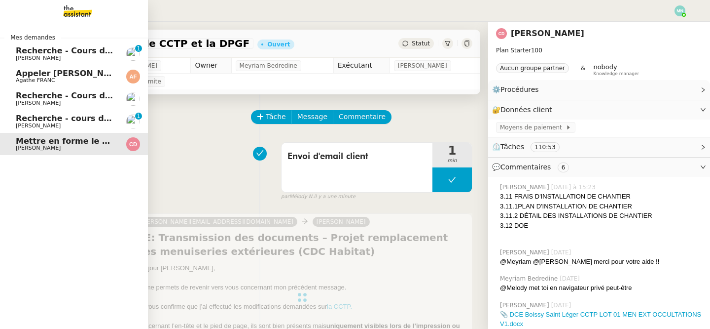
click at [26, 121] on span "Recherche - cours de piano adulte" at bounding box center [92, 117] width 152 height 9
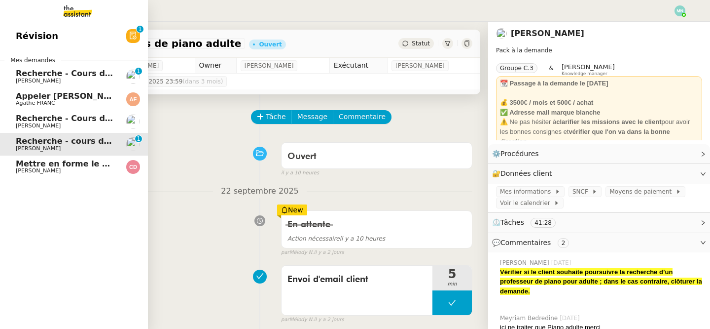
click at [22, 120] on span "Recherche - Cours de tennis" at bounding box center [78, 117] width 125 height 9
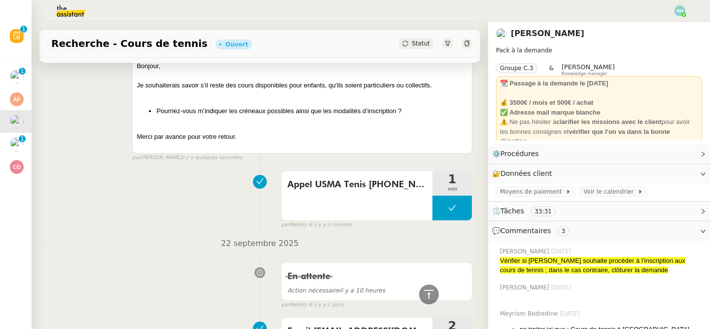
scroll to position [26, 0]
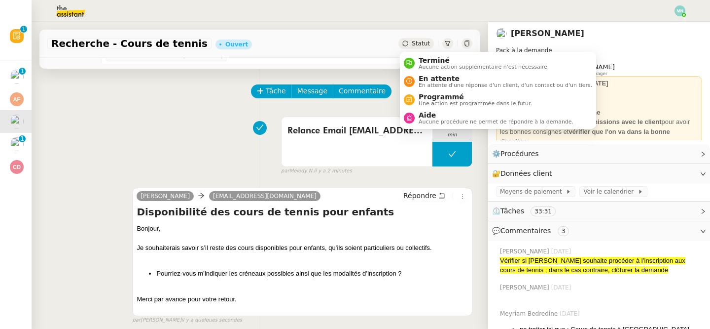
click at [418, 42] on span "Statut" at bounding box center [421, 43] width 18 height 7
click at [435, 76] on span "En attente" at bounding box center [506, 78] width 174 height 8
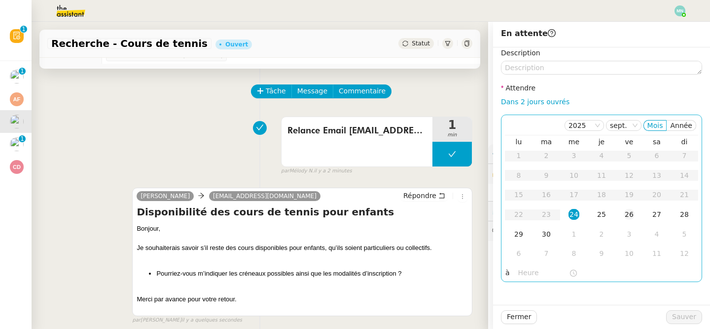
click at [627, 216] on div "26" at bounding box center [629, 214] width 11 height 11
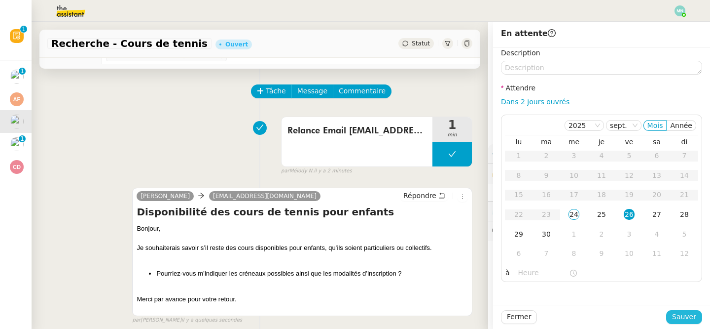
click at [683, 317] on span "Sauver" at bounding box center [684, 316] width 24 height 11
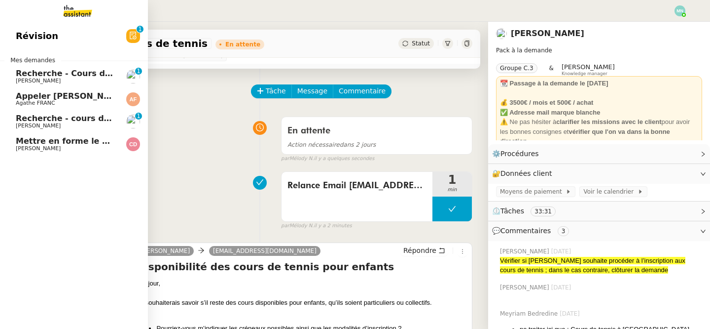
click at [64, 96] on span "Appeler [PERSON_NAME] pour inscription danse" at bounding box center [123, 95] width 214 height 9
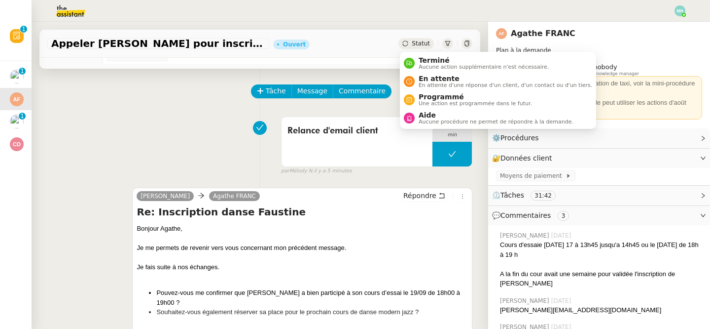
click at [423, 40] on span "Statut" at bounding box center [421, 43] width 18 height 7
click at [447, 83] on span "En attente d'une réponse d'un client, d'un contact ou d'un tiers." at bounding box center [506, 84] width 174 height 5
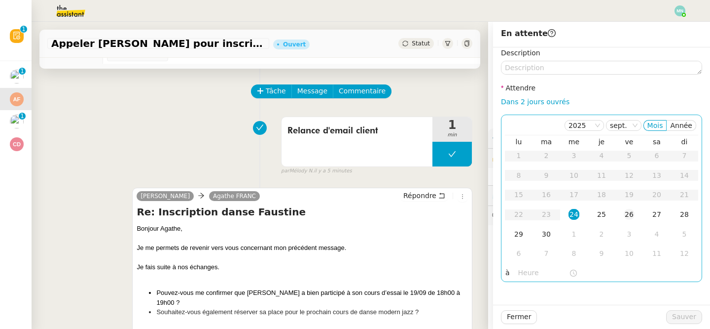
click at [633, 216] on div "26" at bounding box center [629, 214] width 11 height 11
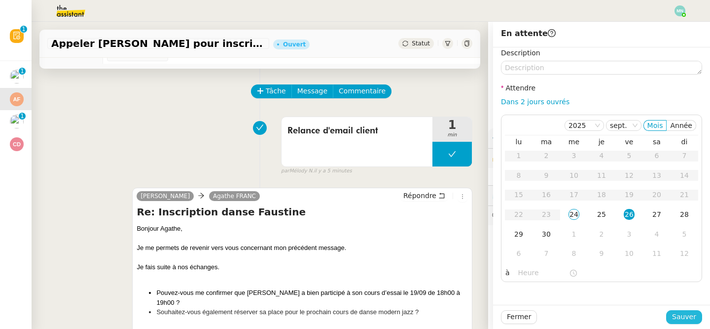
click at [695, 319] on span "Sauver" at bounding box center [684, 316] width 24 height 11
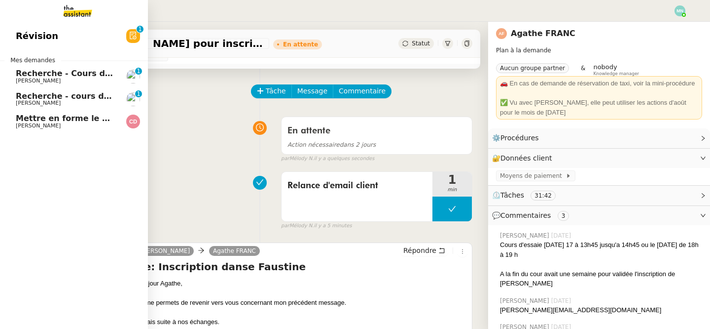
click at [9, 80] on link "Recherche - Cours de batterie pour enfant [PERSON_NAME]Diaye 0 1 2 3 4 5 6 7 8 9" at bounding box center [74, 76] width 148 height 23
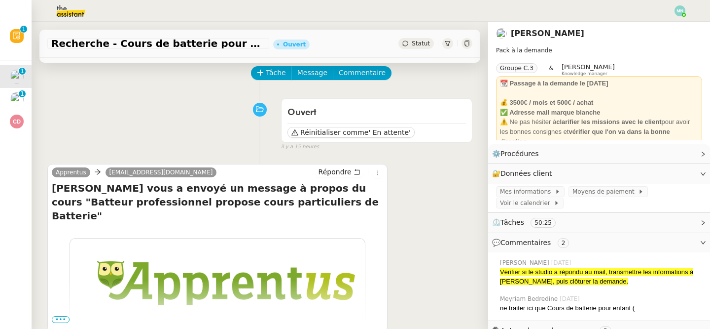
scroll to position [45, 0]
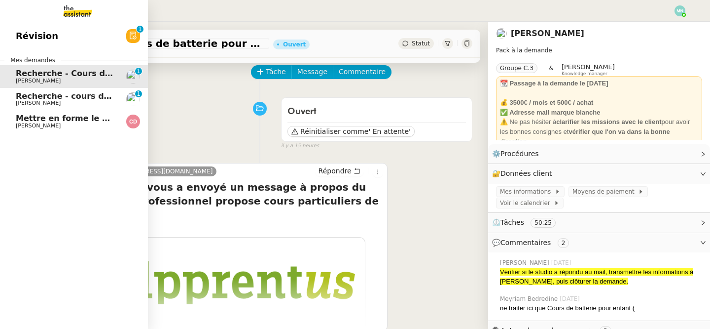
click at [50, 109] on link "Recherche - cours de piano adulte [PERSON_NAME]Diaye 0 1 2 3 4 5 6 7 8 9" at bounding box center [74, 99] width 148 height 23
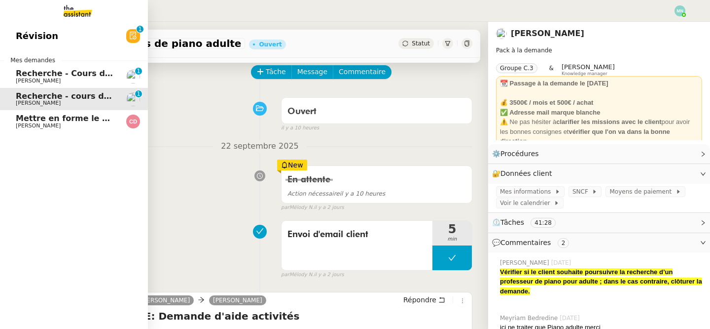
click at [73, 73] on span "Recherche - Cours de batterie pour enfant" at bounding box center [110, 73] width 188 height 9
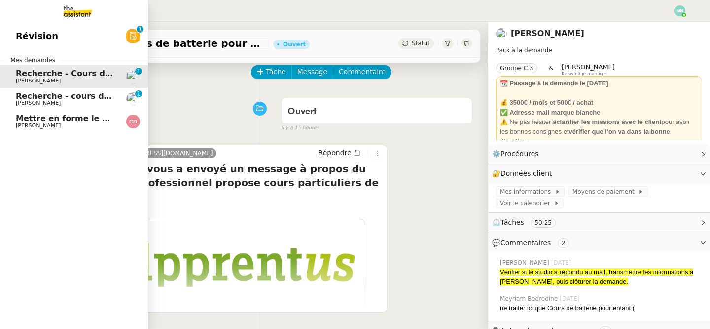
click at [87, 91] on link "Recherche - cours de piano adulte [PERSON_NAME]Diaye 0 1 2 3 4 5 6 7 8 9" at bounding box center [74, 99] width 148 height 23
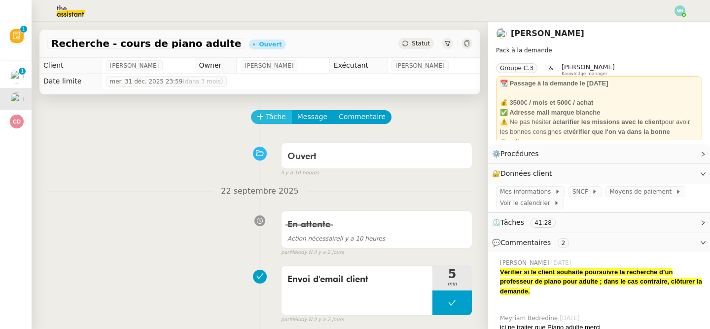
click at [267, 117] on span "Tâche" at bounding box center [276, 116] width 20 height 11
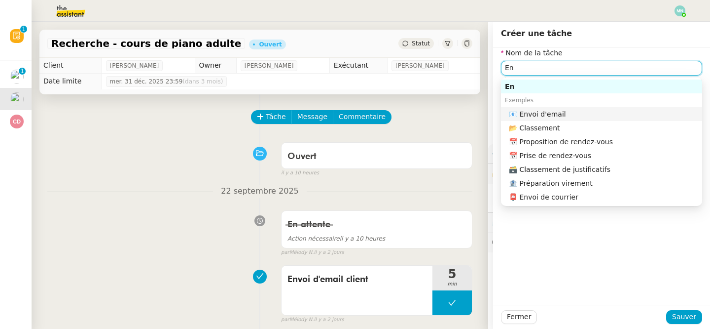
click at [609, 120] on nz-auto-option "📧 Envoi d'email" at bounding box center [601, 114] width 201 height 14
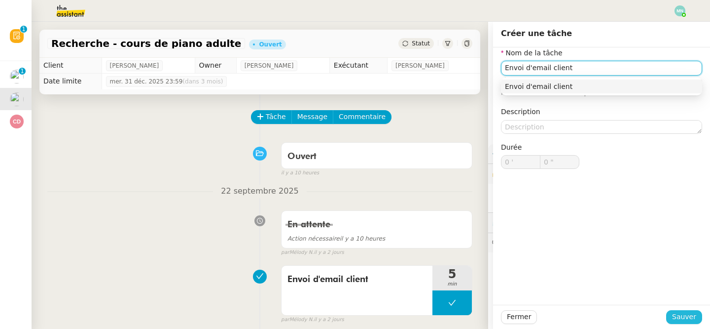
type input "Envoi d'email client"
click at [683, 312] on span "Sauver" at bounding box center [684, 316] width 24 height 11
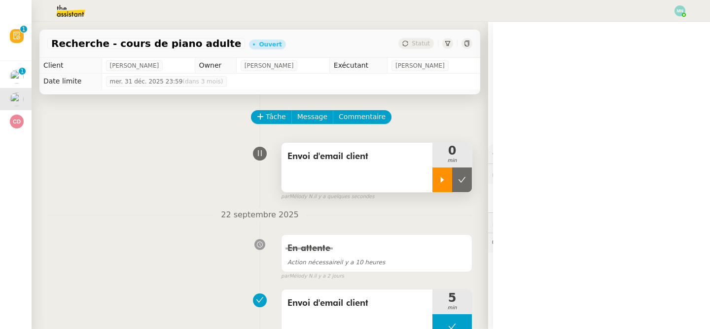
click at [445, 175] on div at bounding box center [443, 179] width 20 height 25
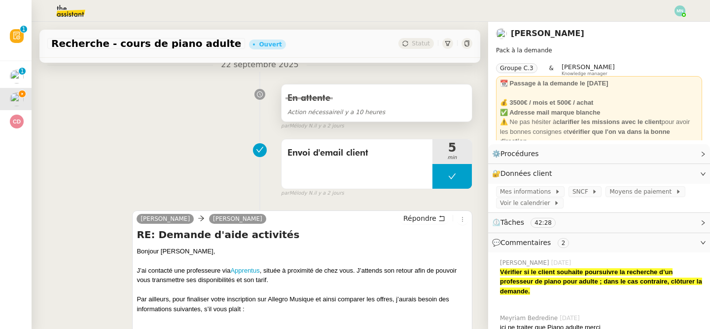
scroll to position [211, 0]
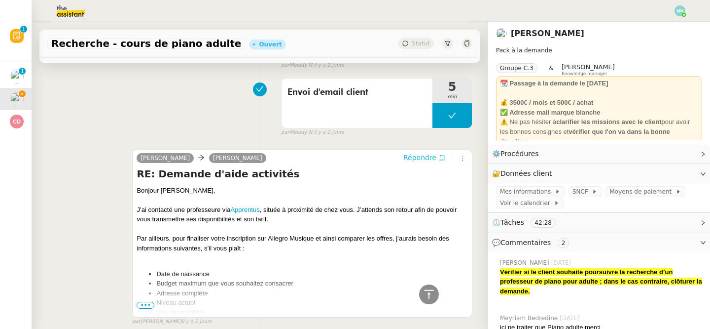
click at [429, 153] on span "Répondre" at bounding box center [419, 157] width 33 height 10
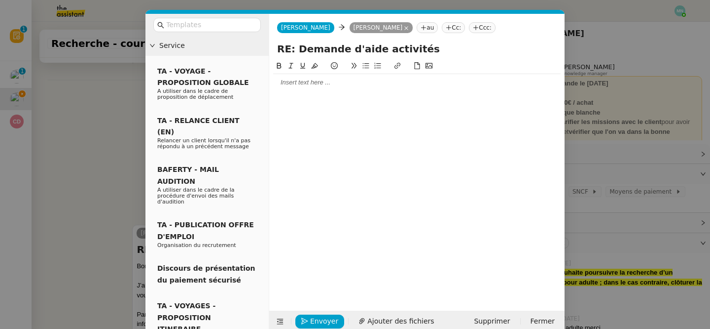
scroll to position [286, 0]
click at [307, 79] on div at bounding box center [417, 82] width 288 height 9
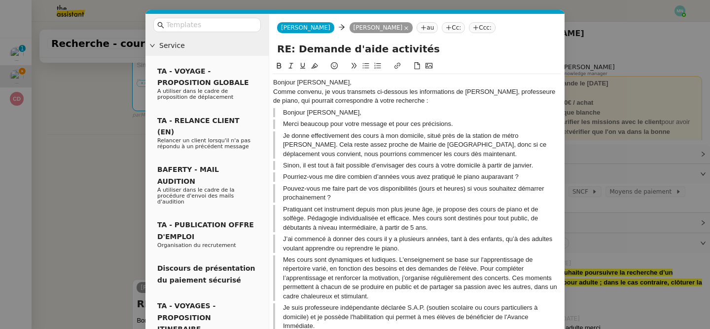
scroll to position [415, 0]
click at [335, 80] on div "Bonjour [PERSON_NAME]," at bounding box center [417, 82] width 288 height 9
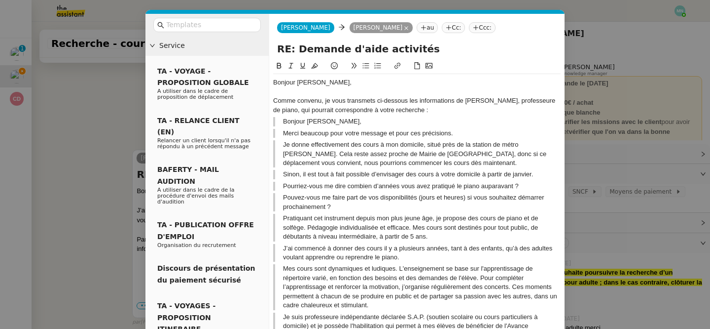
click at [402, 109] on div "Comme convenu, je vous transmets ci-dessous les informations de [PERSON_NAME], …" at bounding box center [417, 105] width 288 height 18
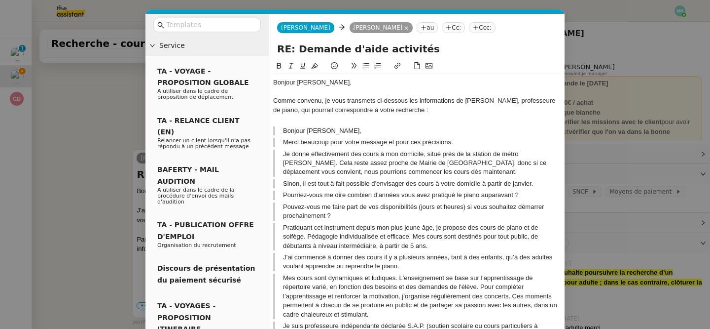
click at [351, 133] on blockquote "Bonjour [PERSON_NAME]," at bounding box center [417, 130] width 288 height 9
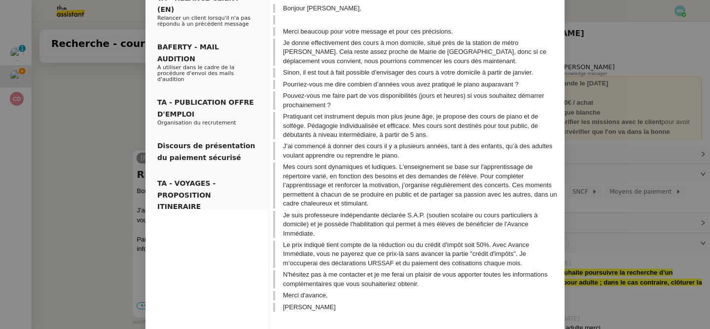
scroll to position [127, 0]
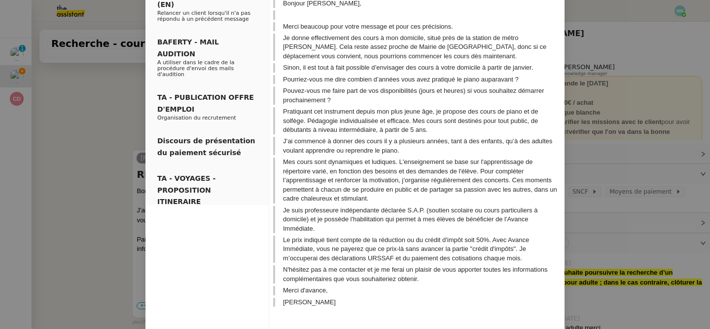
click at [435, 57] on blockquote "Je donne effectivement des cours à mon domicile, situé près de la station de mé…" at bounding box center [417, 47] width 288 height 27
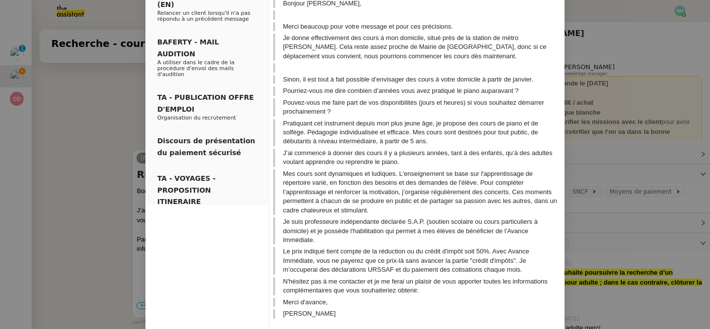
click at [548, 77] on blockquote "Sinon, il est tout à fait possible d’envisager des cours à votre domicile à par…" at bounding box center [417, 79] width 288 height 9
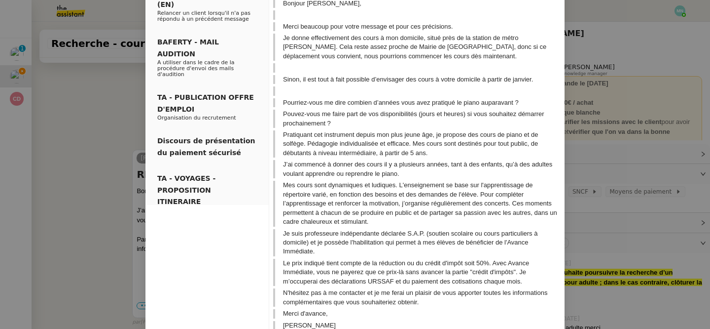
click at [353, 122] on blockquote "Pouvez-vous me faire part de vos disponibilités (jours et heures) si vous souha…" at bounding box center [417, 119] width 288 height 18
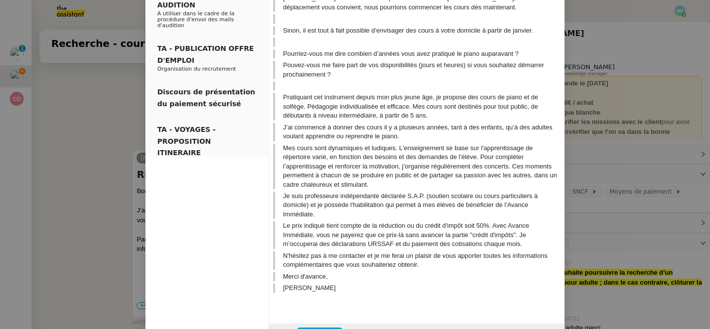
scroll to position [179, 0]
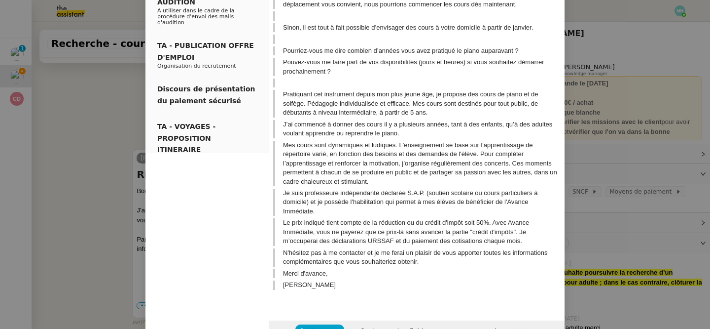
click at [443, 113] on blockquote "Pratiquant cet instrument depuis mon plus jeune âge, je propose des cours de pi…" at bounding box center [417, 103] width 288 height 27
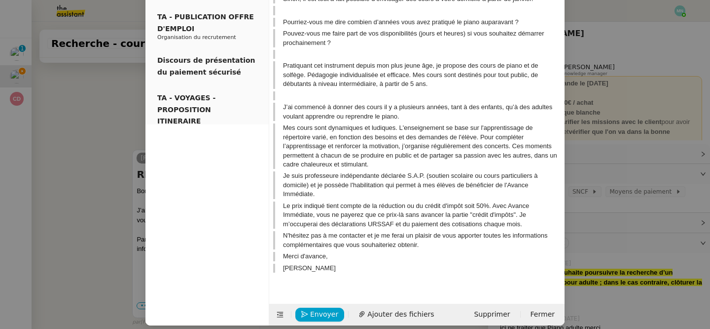
scroll to position [209, 0]
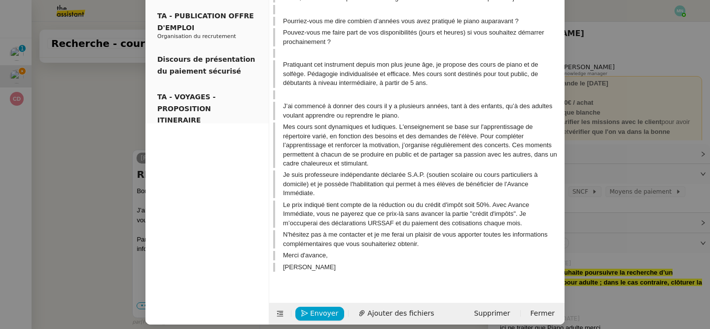
click at [376, 165] on blockquote "Mes cours sont dynamiques et ludiques. L'enseignement se base sur l'apprentissa…" at bounding box center [417, 144] width 288 height 45
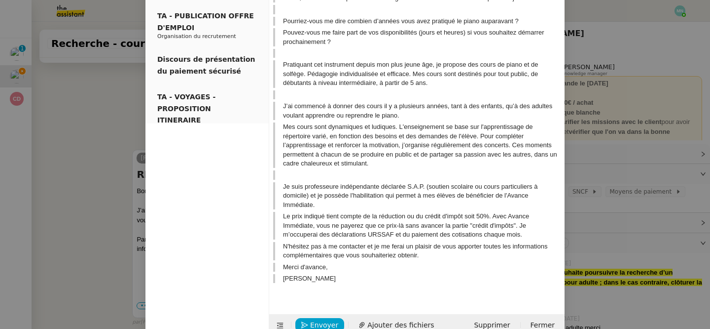
scroll to position [228, 0]
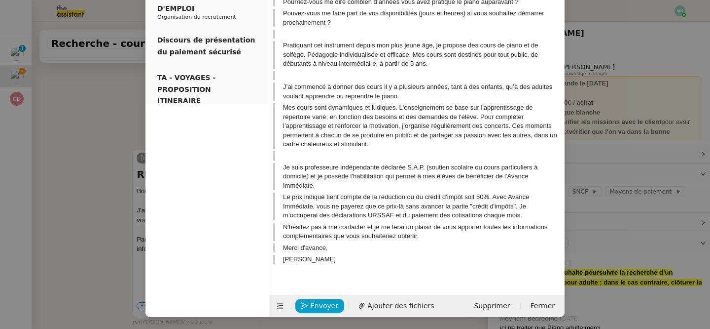
click at [335, 187] on blockquote "Je suis professeure indépendante déclarée S.A.P. (soutien scolaire ou cours par…" at bounding box center [417, 176] width 288 height 27
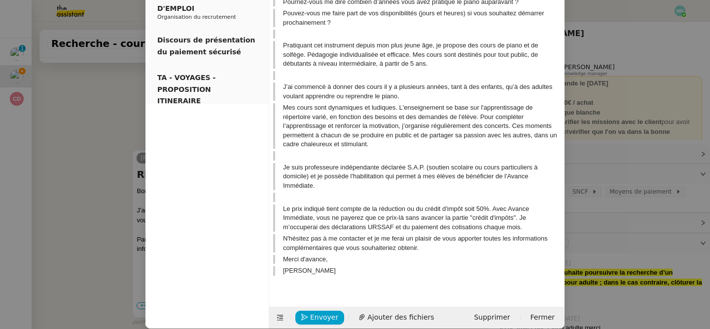
click at [532, 227] on blockquote "Le prix indiqué tient compte de la réduction ou du crédit d'impôt soit 50%. Ave…" at bounding box center [417, 217] width 288 height 27
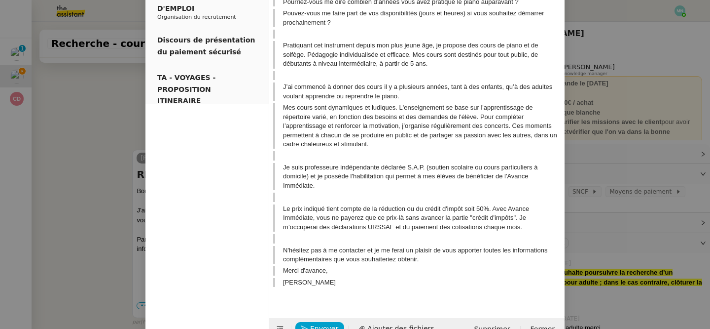
click at [439, 261] on blockquote "N'hésitez pas à me contacter et je me ferai un plaisir de vous apporter toutes …" at bounding box center [417, 255] width 288 height 18
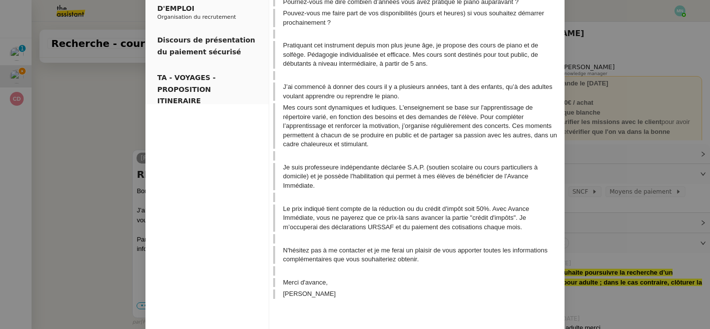
scroll to position [262, 0]
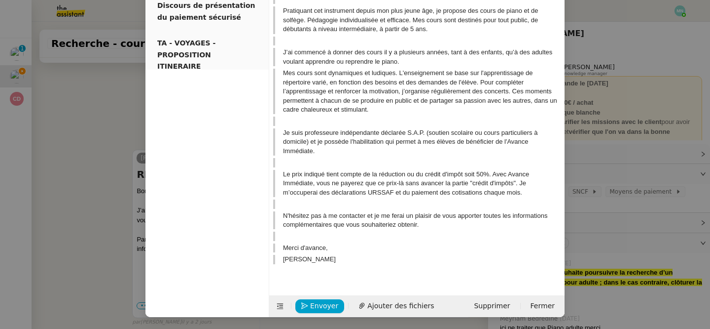
click at [335, 266] on div at bounding box center [417, 270] width 288 height 9
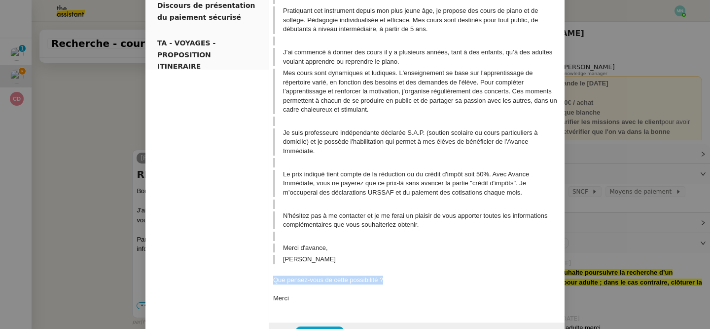
drag, startPoint x: 395, startPoint y: 280, endPoint x: 262, endPoint y: 278, distance: 133.2
click at [262, 278] on nz-layout "Service TA - VOYAGE - PROPOSITION GLOBALE A utiliser dans le cadre de propositi…" at bounding box center [355, 47] width 419 height 592
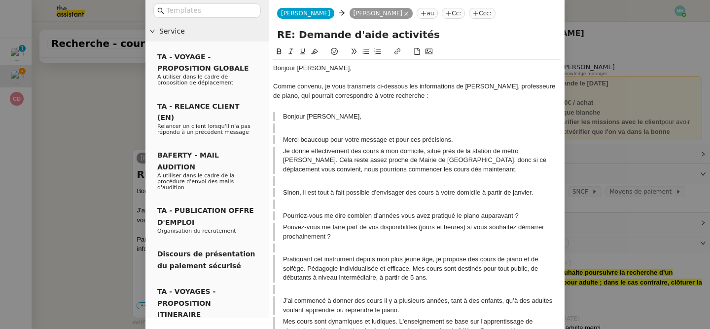
scroll to position [1, 0]
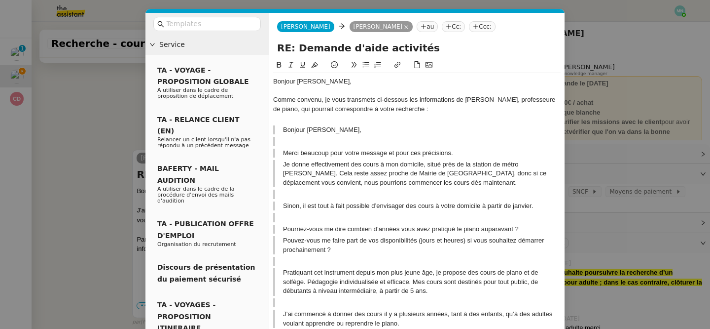
click at [367, 65] on icon at bounding box center [366, 64] width 6 height 5
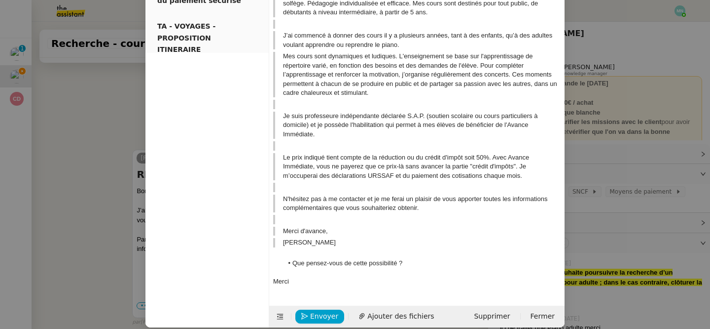
scroll to position [278, 0]
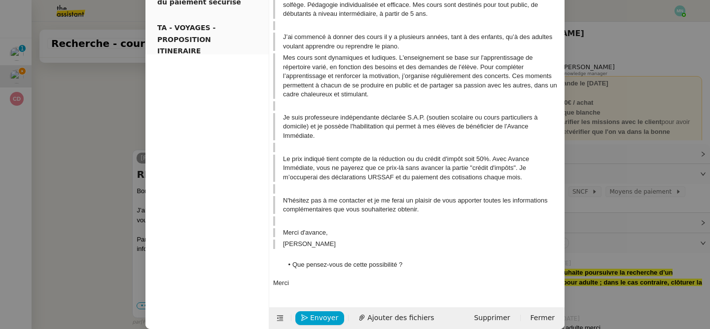
click at [424, 251] on div at bounding box center [417, 255] width 288 height 9
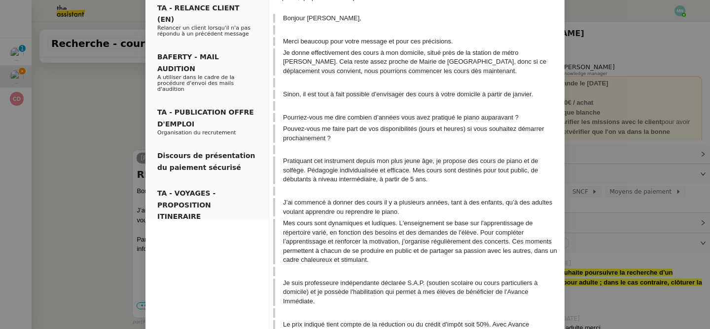
scroll to position [290, 0]
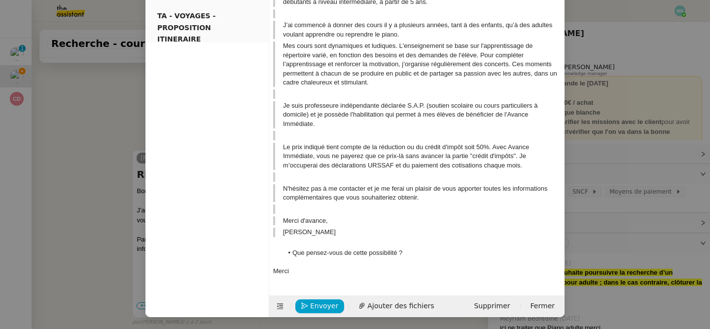
click at [84, 167] on nz-modal-container "Service TA - VOYAGE - PROPOSITION GLOBALE A utiliser dans le cadre de propositi…" at bounding box center [355, 164] width 710 height 329
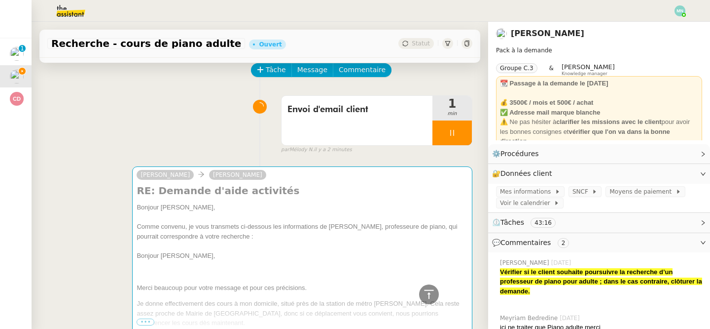
scroll to position [0, 0]
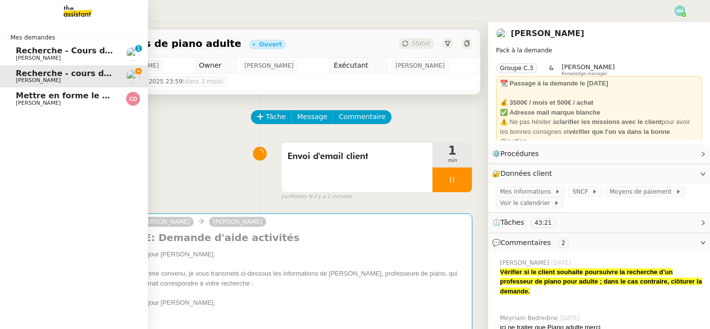
click at [43, 104] on span "[PERSON_NAME]" at bounding box center [38, 103] width 45 height 6
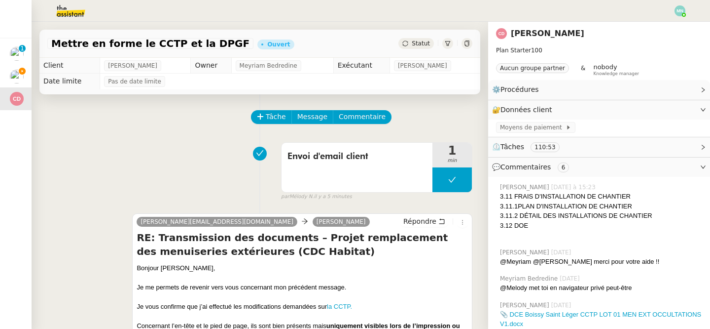
click at [427, 43] on span "Statut" at bounding box center [421, 43] width 18 height 7
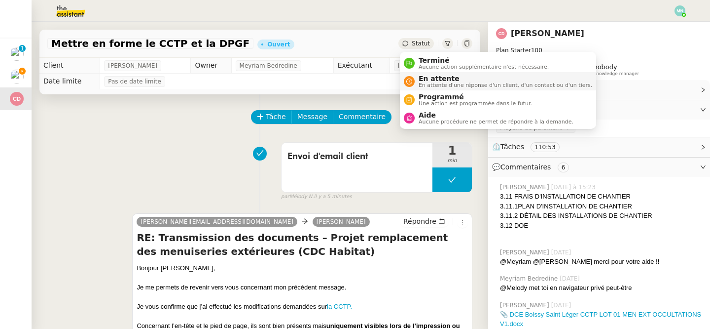
click at [440, 81] on span "En attente" at bounding box center [506, 78] width 174 height 8
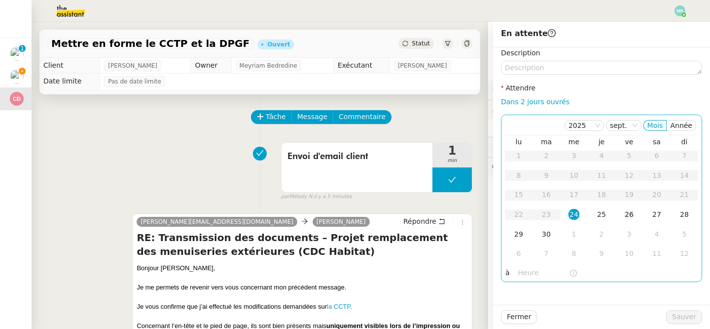
click at [631, 214] on div "26" at bounding box center [629, 214] width 11 height 11
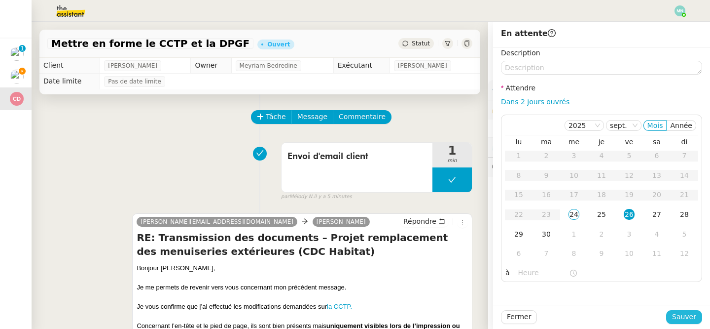
click at [689, 314] on span "Sauver" at bounding box center [684, 316] width 24 height 11
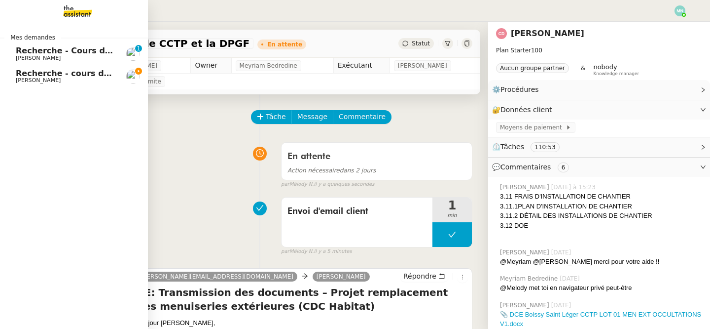
click at [38, 76] on span "Recherche - cours de piano adulte" at bounding box center [92, 73] width 152 height 9
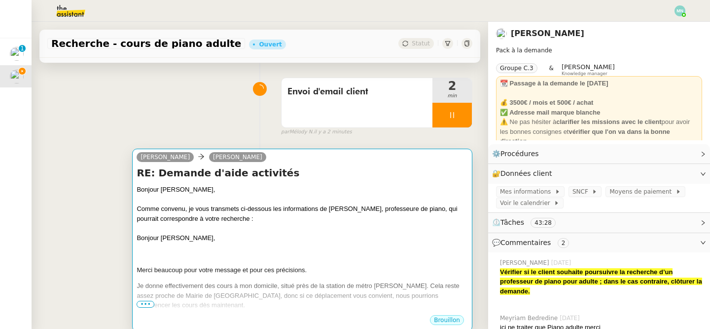
scroll to position [63, 0]
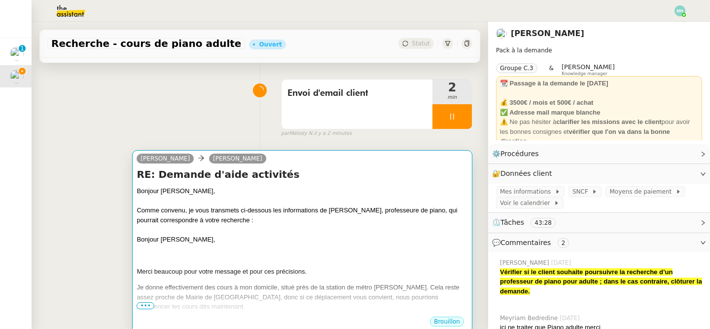
click at [307, 217] on div "Comme convenu, je vous transmets ci-dessous les informations de [PERSON_NAME], …" at bounding box center [302, 214] width 331 height 19
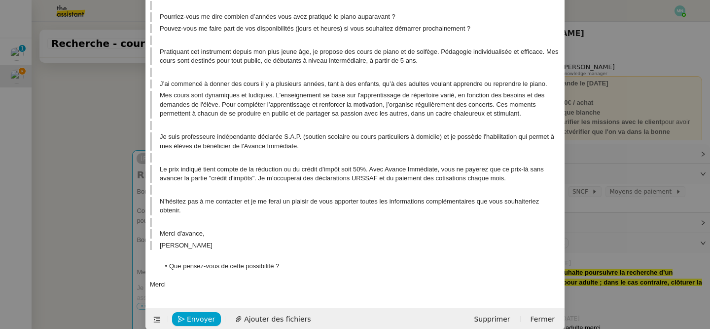
scroll to position [208, 0]
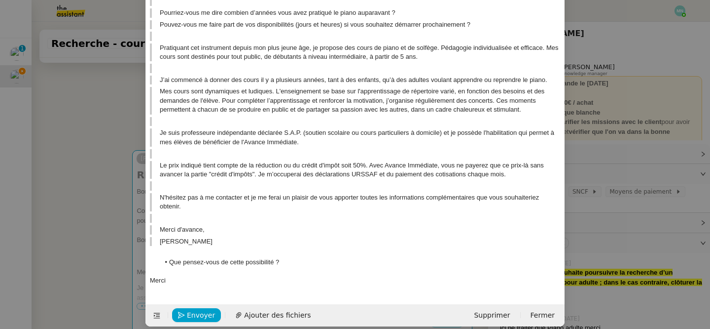
click at [81, 161] on nz-modal-container "Service TA - VOYAGE - PROPOSITION GLOBALE A utiliser dans le cadre de propositi…" at bounding box center [355, 164] width 710 height 329
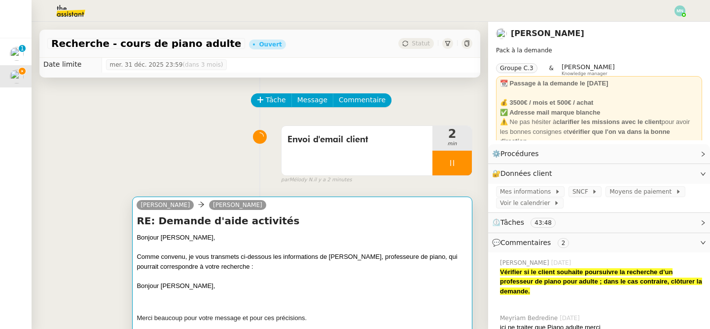
scroll to position [0, 0]
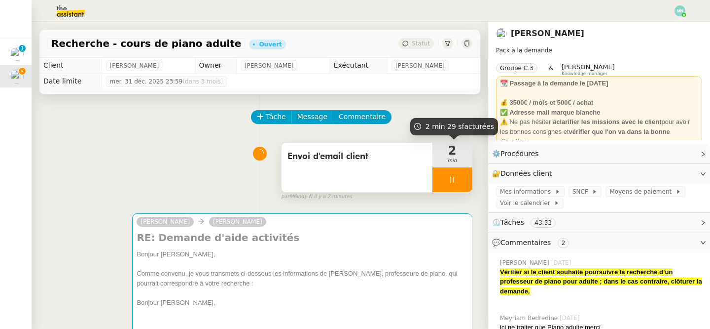
click at [458, 157] on span "min" at bounding box center [452, 160] width 39 height 8
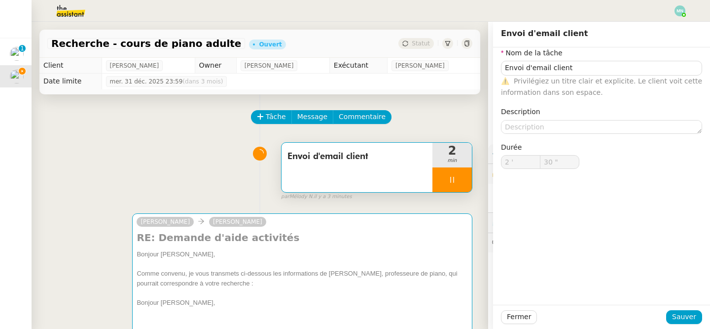
type input "31 ""
click at [512, 319] on span "Fermer" at bounding box center [519, 316] width 24 height 11
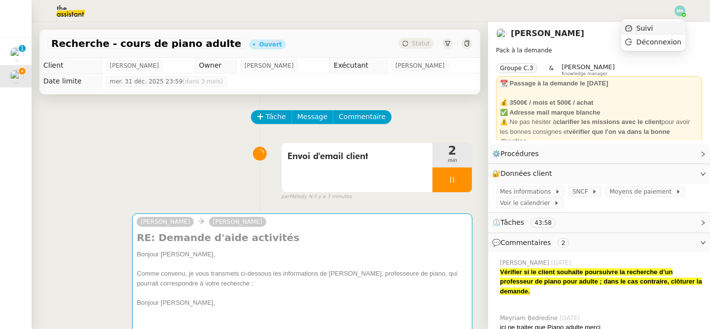
click at [665, 27] on li "Suivi" at bounding box center [654, 28] width 64 height 14
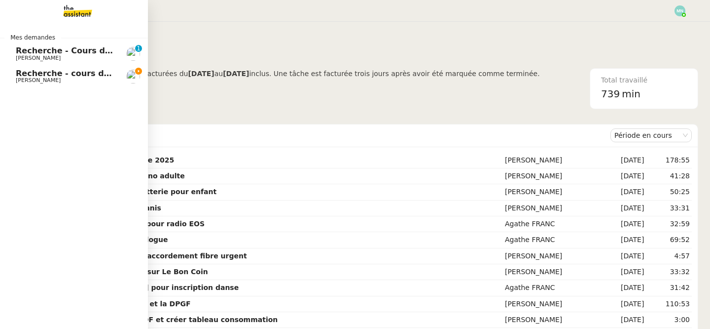
click at [39, 73] on span "Recherche - cours de piano adulte" at bounding box center [92, 73] width 152 height 9
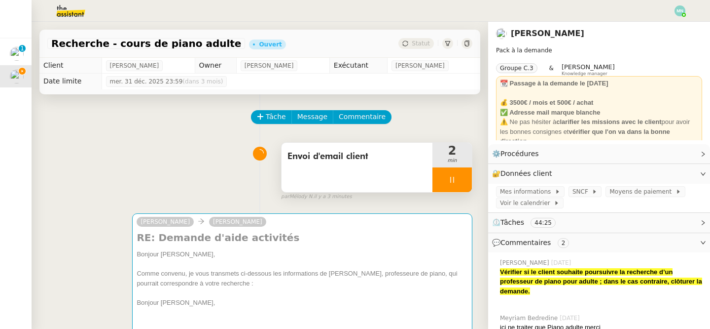
click at [441, 177] on div at bounding box center [452, 179] width 39 height 25
click at [456, 181] on button at bounding box center [462, 179] width 20 height 25
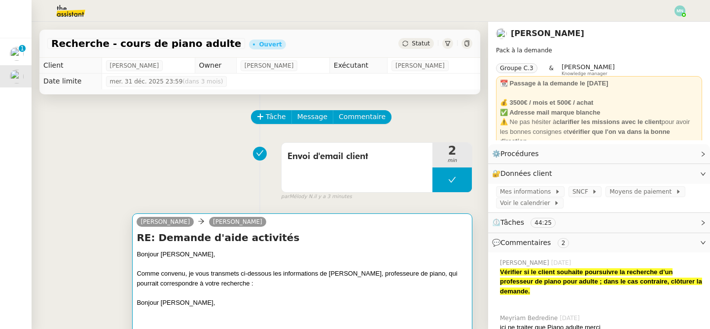
click at [398, 251] on div "Bonjour [PERSON_NAME]," at bounding box center [302, 254] width 331 height 10
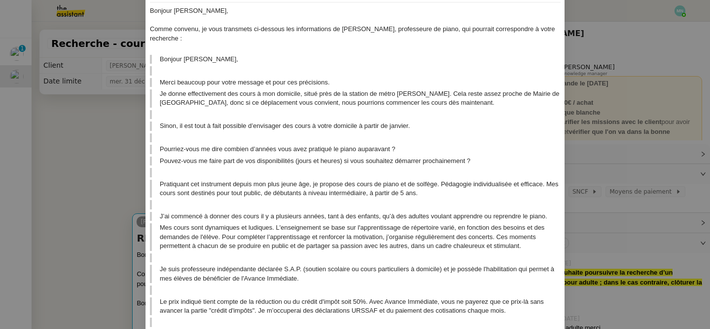
scroll to position [208, 0]
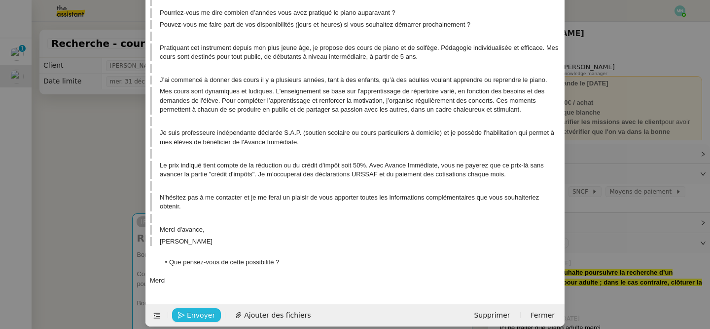
click at [200, 309] on span "Envoyer" at bounding box center [201, 314] width 28 height 11
click at [200, 309] on span "Confirmer l'envoi" at bounding box center [216, 314] width 59 height 11
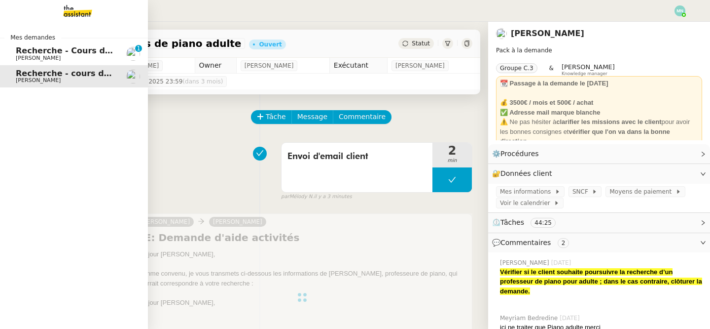
click at [47, 50] on span "Recherche - Cours de batterie pour enfant" at bounding box center [110, 50] width 188 height 9
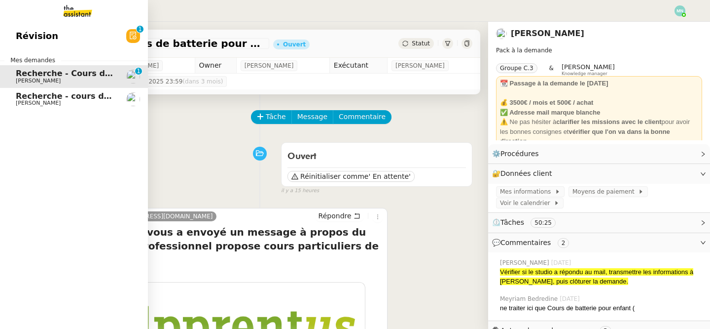
click at [19, 100] on span "[PERSON_NAME]" at bounding box center [38, 103] width 45 height 6
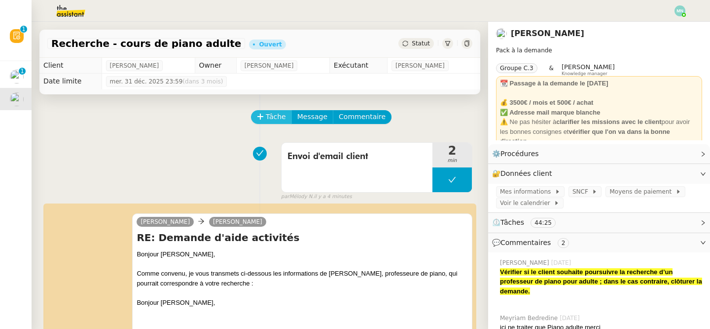
click at [272, 116] on span "Tâche" at bounding box center [276, 116] width 20 height 11
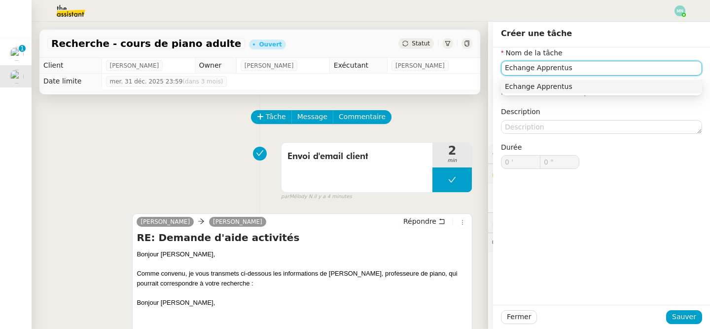
click at [609, 81] on nz-auto-option "Echange Apprentus" at bounding box center [601, 86] width 201 height 14
type input "Echange Apprentus"
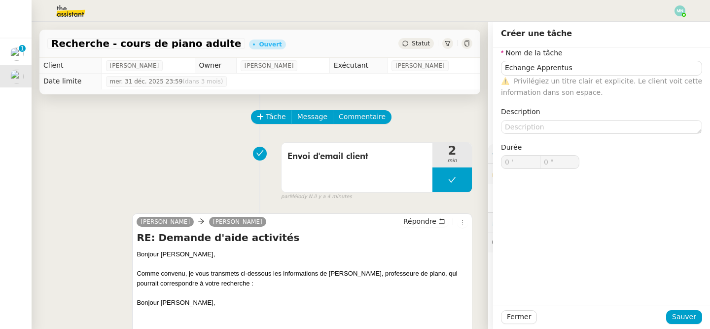
click at [698, 307] on div "Fermer Sauver" at bounding box center [601, 316] width 217 height 24
click at [697, 313] on button "Sauver" at bounding box center [684, 317] width 36 height 14
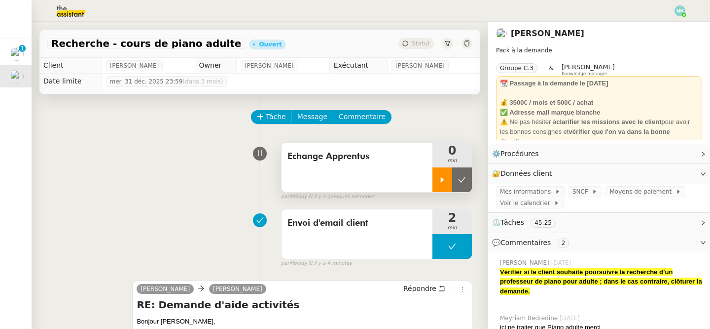
click at [444, 178] on icon at bounding box center [443, 180] width 8 height 8
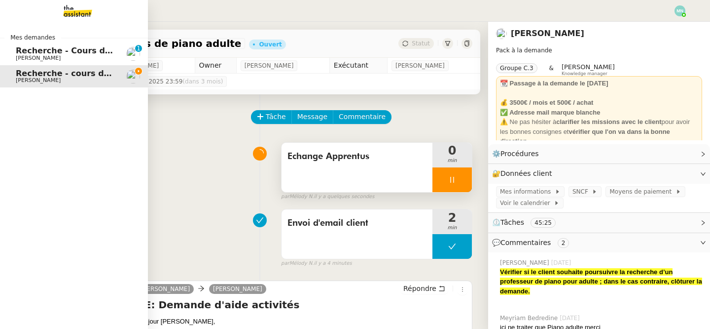
click at [17, 57] on span "[PERSON_NAME]" at bounding box center [38, 58] width 45 height 6
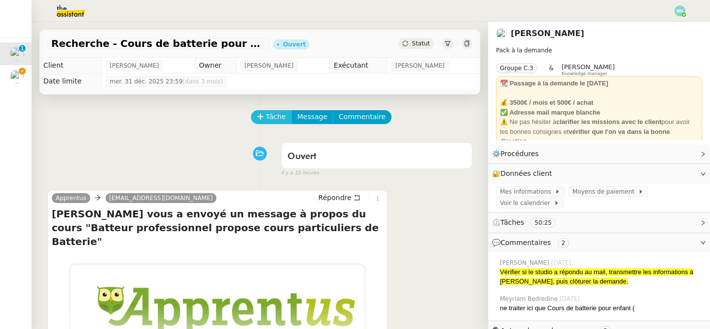
click at [266, 118] on span "Tâche" at bounding box center [276, 116] width 20 height 11
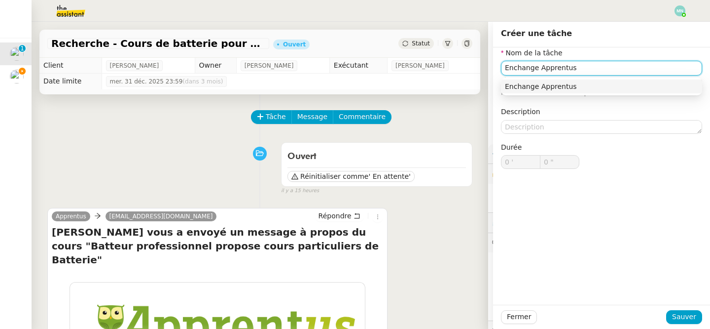
click at [598, 89] on div "Enchange Apprentus" at bounding box center [601, 86] width 193 height 9
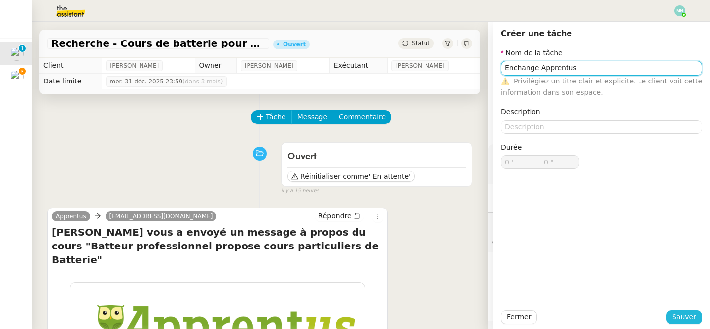
type input "Enchange Apprentus"
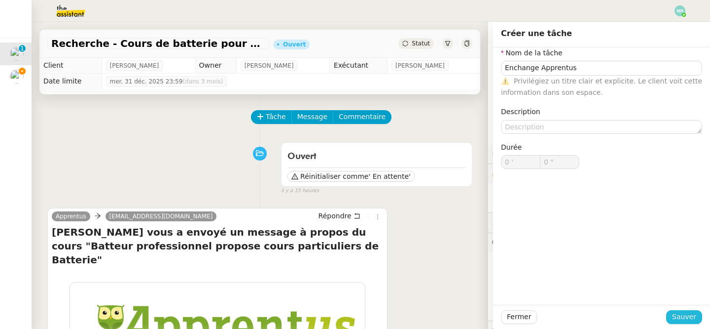
click at [691, 318] on span "Sauver" at bounding box center [684, 316] width 24 height 11
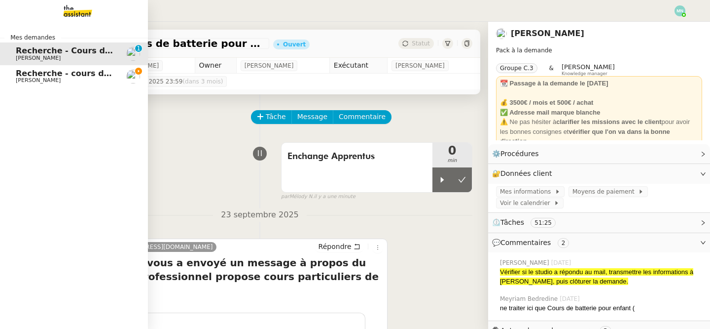
click at [53, 76] on span "Recherche - cours de piano adulte" at bounding box center [92, 73] width 152 height 9
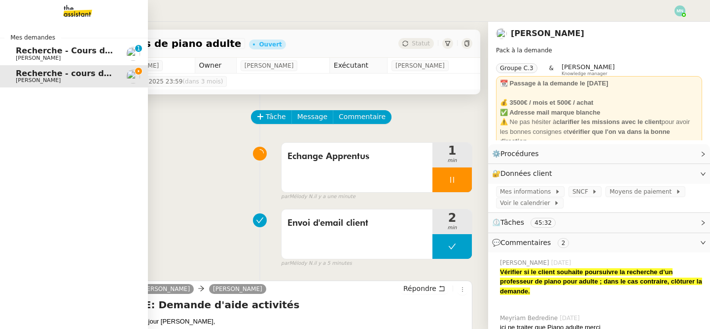
click at [40, 52] on span "Recherche - Cours de batterie pour enfant" at bounding box center [110, 50] width 188 height 9
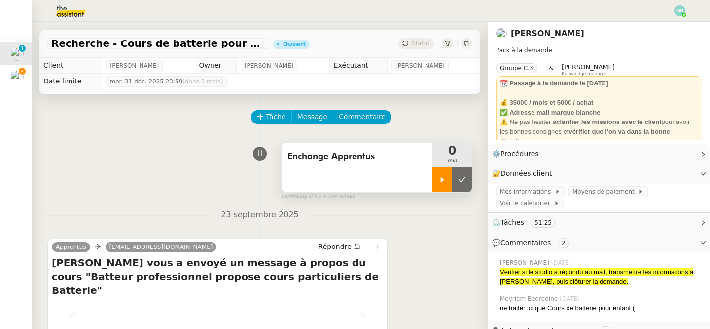
click at [450, 178] on div at bounding box center [443, 179] width 20 height 25
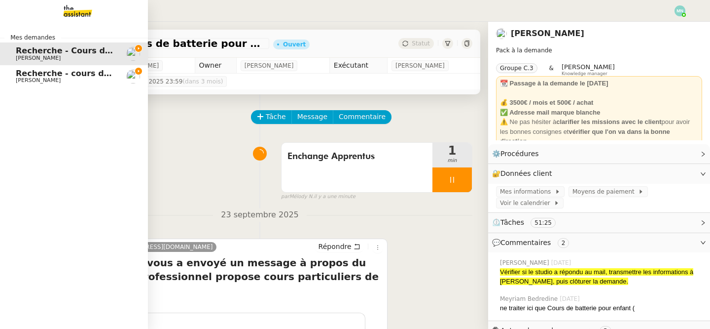
click at [22, 77] on span "[PERSON_NAME]" at bounding box center [38, 80] width 45 height 6
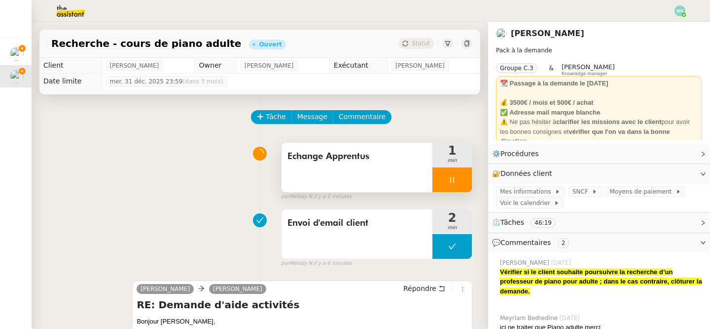
click at [444, 187] on div at bounding box center [452, 179] width 39 height 25
click at [466, 186] on button at bounding box center [462, 179] width 20 height 25
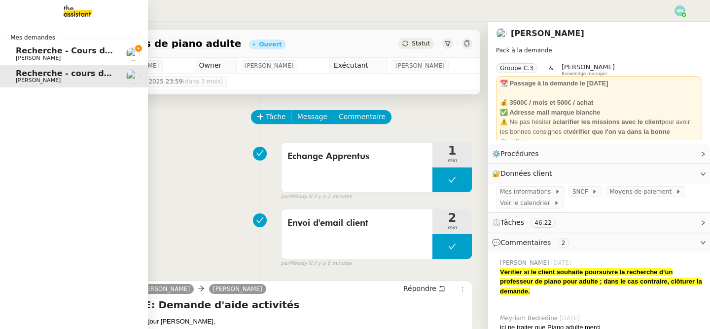
click at [30, 53] on span "Recherche - Cours de batterie pour enfant" at bounding box center [110, 50] width 188 height 9
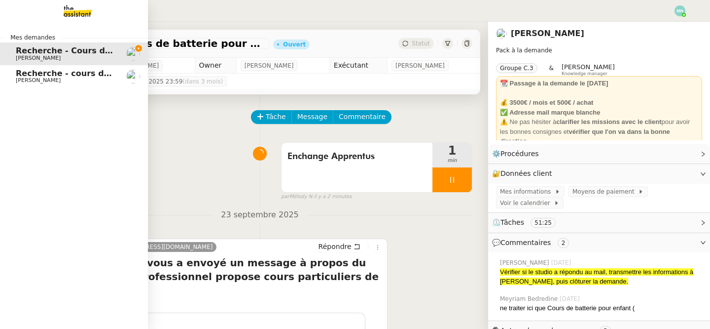
click at [25, 77] on span "Recherche - cours de piano adulte" at bounding box center [92, 73] width 152 height 9
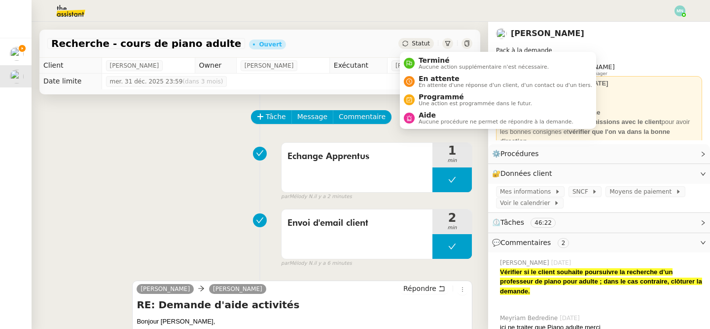
click at [421, 43] on span "Statut" at bounding box center [421, 43] width 18 height 7
click at [443, 86] on span "En attente d'une réponse d'un client, d'un contact ou d'un tiers." at bounding box center [506, 84] width 174 height 5
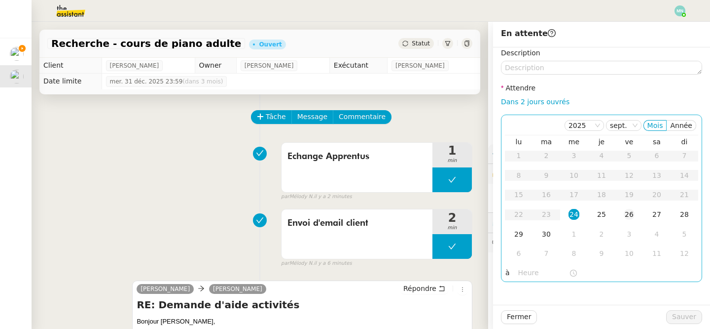
click at [627, 218] on div "26" at bounding box center [629, 214] width 11 height 11
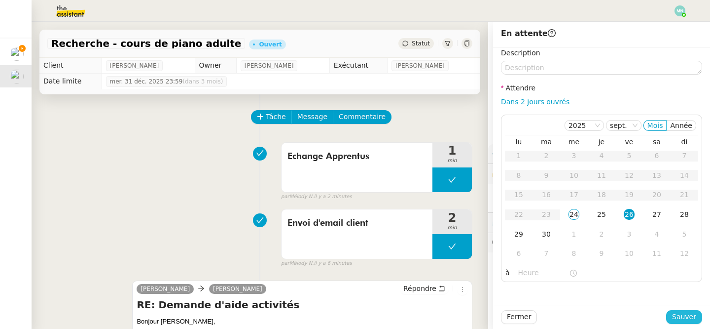
click at [693, 321] on span "Sauver" at bounding box center [684, 316] width 24 height 11
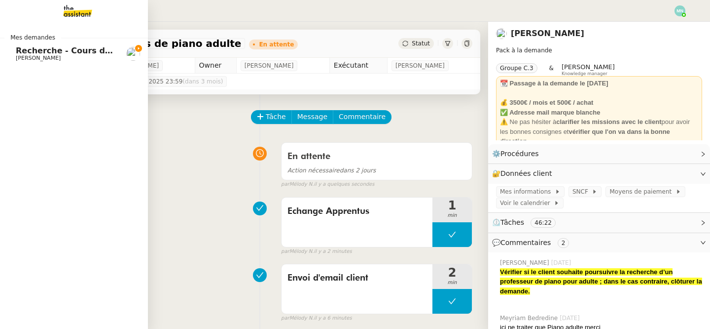
click at [63, 53] on span "Recherche - Cours de batterie pour enfant" at bounding box center [110, 50] width 188 height 9
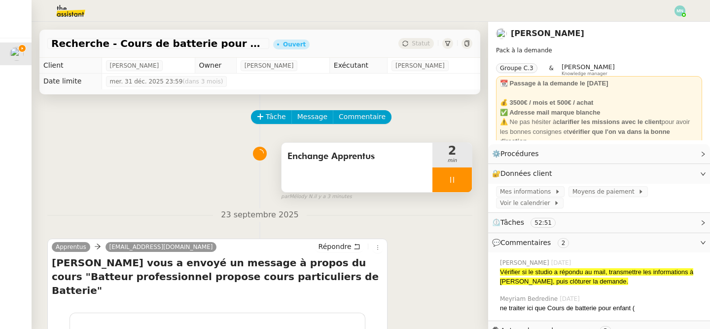
click at [442, 177] on div at bounding box center [452, 179] width 39 height 25
click at [465, 177] on icon at bounding box center [462, 179] width 7 height 5
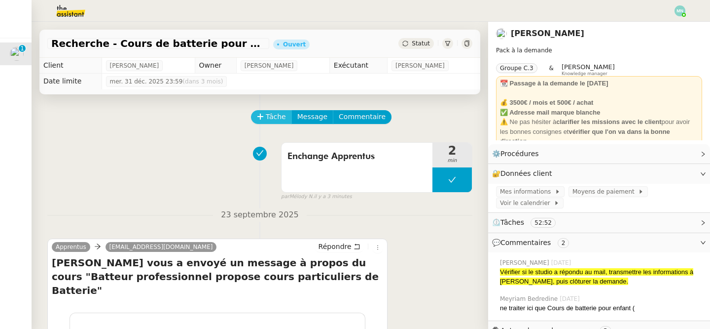
click at [278, 114] on span "Tâche" at bounding box center [276, 116] width 20 height 11
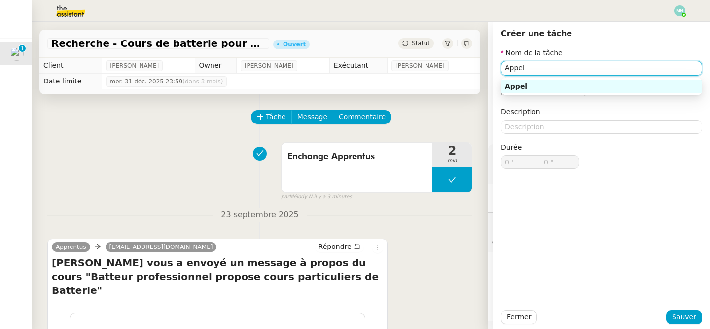
paste input "[PHONE_NUMBER]"
type input "Appel [PHONE_NUMBER]"
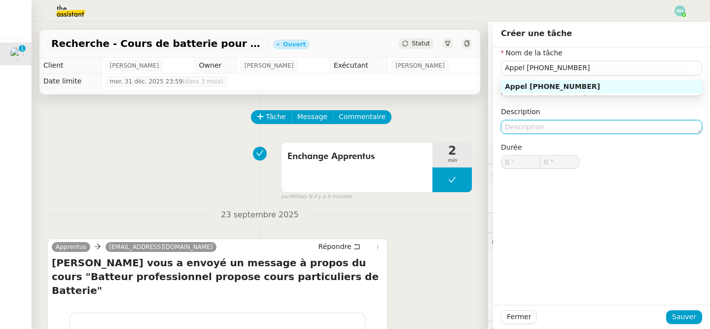
click at [535, 127] on textarea at bounding box center [601, 127] width 201 height 14
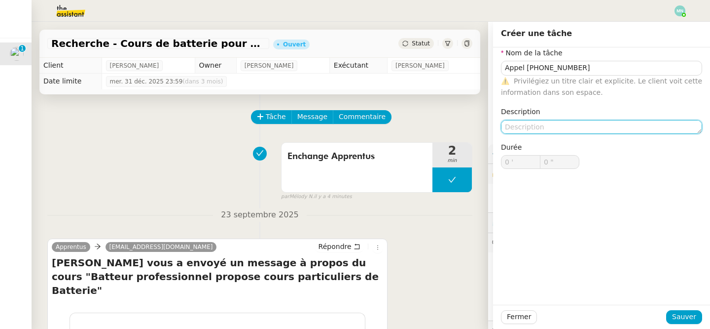
paste textarea "/[DOMAIN_NAME]"
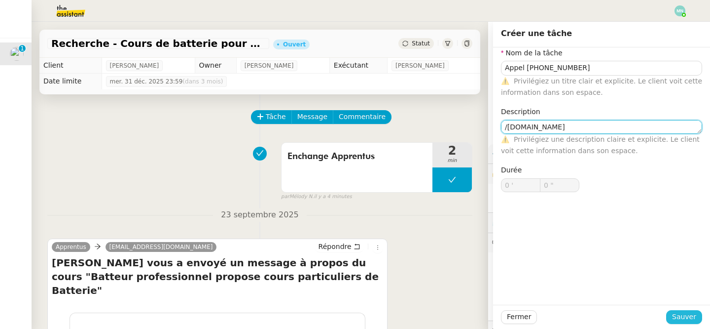
type textarea "/[DOMAIN_NAME]"
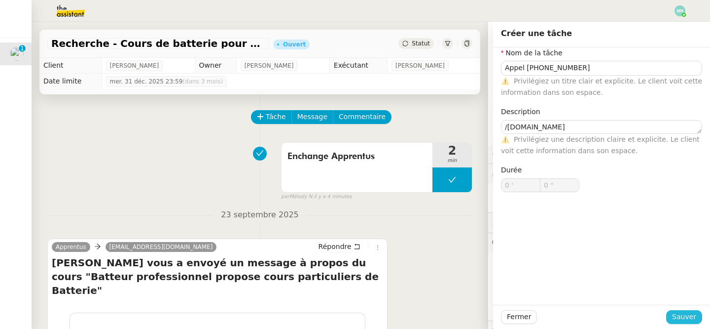
click at [684, 321] on span "Sauver" at bounding box center [684, 316] width 24 height 11
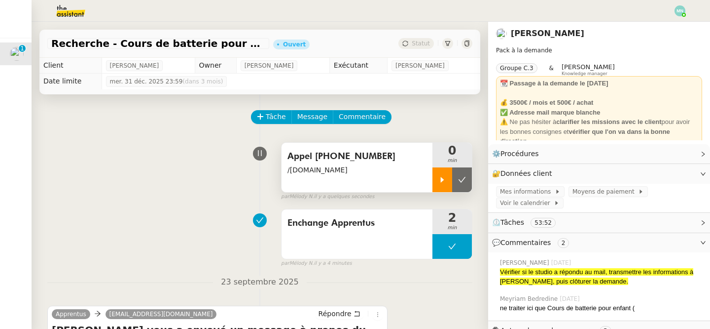
click at [443, 183] on div at bounding box center [443, 179] width 20 height 25
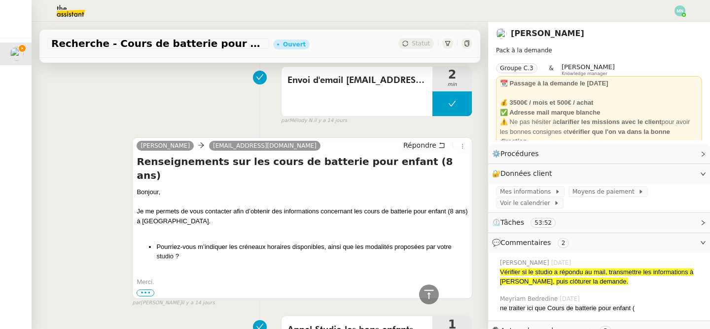
scroll to position [4269, 0]
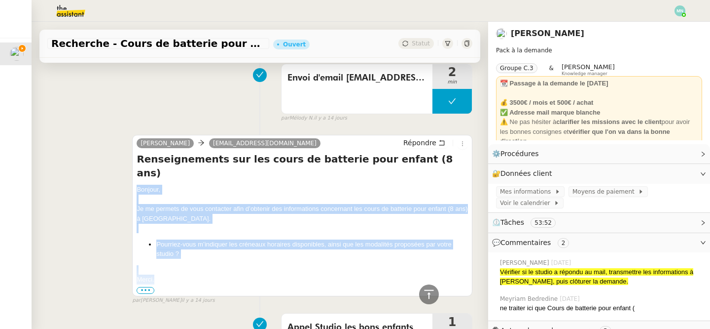
drag, startPoint x: 167, startPoint y: 241, endPoint x: 131, endPoint y: 147, distance: 100.9
click at [131, 147] on div "[PERSON_NAME] ​[EMAIL_ADDRESS][DOMAIN_NAME] Répondre Renseignements sur les cou…" at bounding box center [259, 215] width 425 height 179
copy div "Bonjour, Je me permets de vous contacter afin d’obtenir des informations concer…"
click at [430, 138] on span "Répondre" at bounding box center [419, 143] width 33 height 10
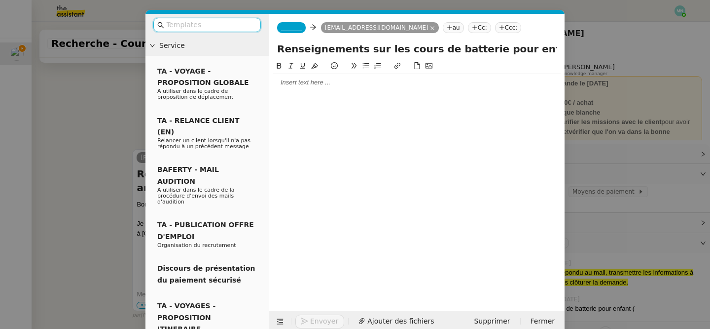
scroll to position [4352, 0]
click at [235, 21] on input "text" at bounding box center [210, 24] width 89 height 11
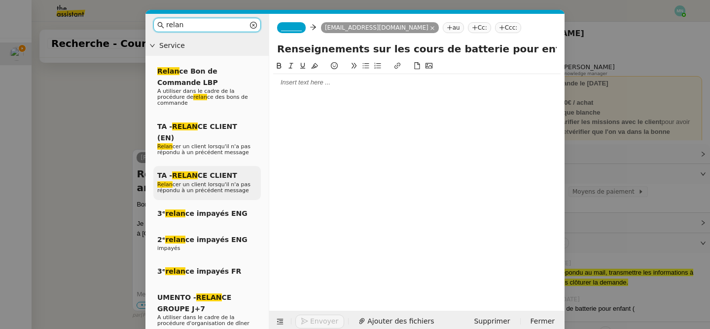
type input "relan"
click at [220, 181] on span "Relan cer un client lorsqu'il n'a pas répondu à un précédent message" at bounding box center [203, 187] width 93 height 12
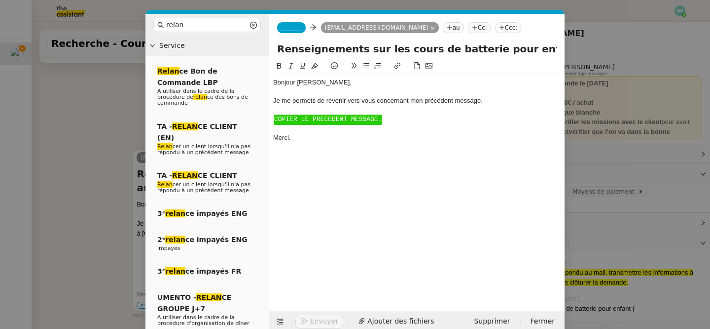
scroll to position [4419, 0]
drag, startPoint x: 387, startPoint y: 129, endPoint x: 272, endPoint y: 112, distance: 116.1
click at [272, 112] on nz-spin "Bonjour ﻿[PERSON_NAME]﻿, Je me permets de revenir vers vous concernant mon préc…" at bounding box center [416, 179] width 295 height 239
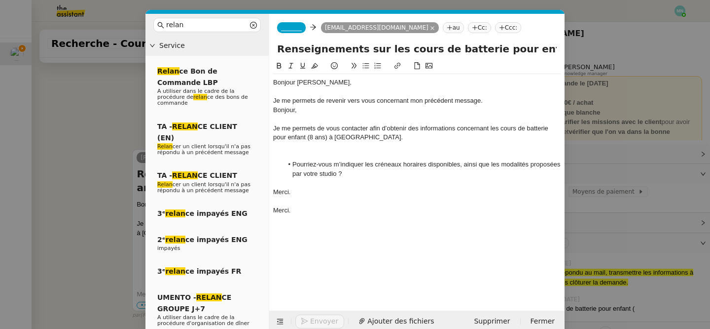
scroll to position [4481, 0]
drag, startPoint x: 322, startPoint y: 111, endPoint x: 267, endPoint y: 110, distance: 54.3
click at [267, 110] on nz-layout "relan Service Relan ce Bon de Commande LBP A utiliser dans le cadre de la procé…" at bounding box center [355, 173] width 419 height 318
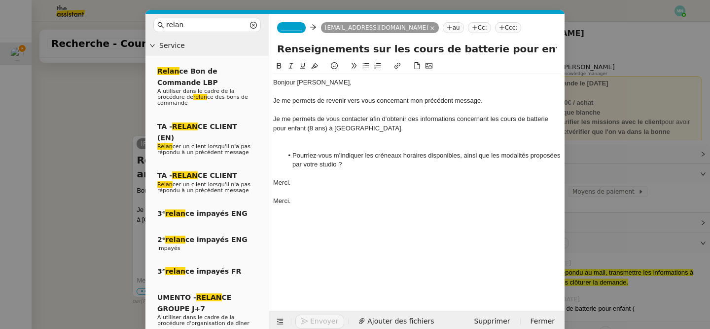
drag, startPoint x: 305, startPoint y: 196, endPoint x: 270, endPoint y: 195, distance: 34.5
click at [270, 196] on nz-spin "Bonjour ﻿[PERSON_NAME]﻿, Je me permets de revenir vers vous concernant mon préc…" at bounding box center [416, 179] width 295 height 239
drag, startPoint x: 307, startPoint y: 188, endPoint x: 255, endPoint y: 182, distance: 53.2
click at [255, 182] on nz-layout "relan Service Relan ce Bon de Commande LBP A utiliser dans le cadre de la procé…" at bounding box center [355, 173] width 419 height 318
click at [316, 146] on div at bounding box center [417, 146] width 288 height 9
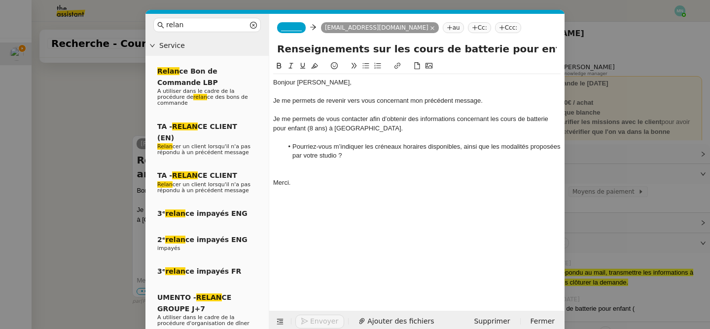
scroll to position [4480, 0]
click at [290, 28] on span "_______" at bounding box center [291, 27] width 21 height 7
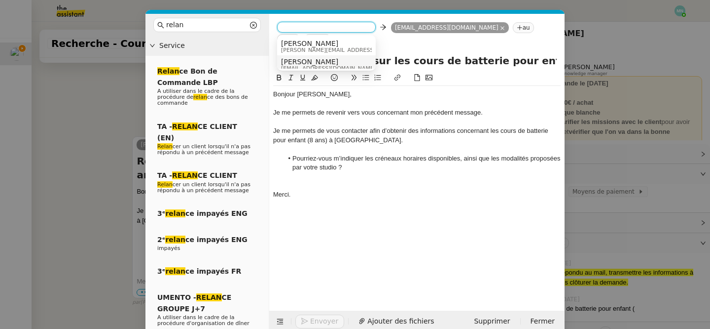
click at [308, 66] on span "[EMAIL_ADDRESS][DOMAIN_NAME]" at bounding box center [328, 68] width 95 height 5
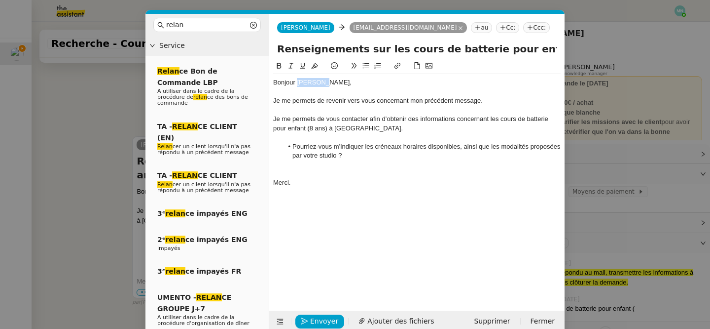
drag, startPoint x: 320, startPoint y: 84, endPoint x: 297, endPoint y: 83, distance: 22.7
click at [297, 83] on div "Bonjour ﻿[PERSON_NAME]," at bounding box center [417, 82] width 288 height 9
click at [321, 322] on span "Envoyer" at bounding box center [324, 320] width 28 height 11
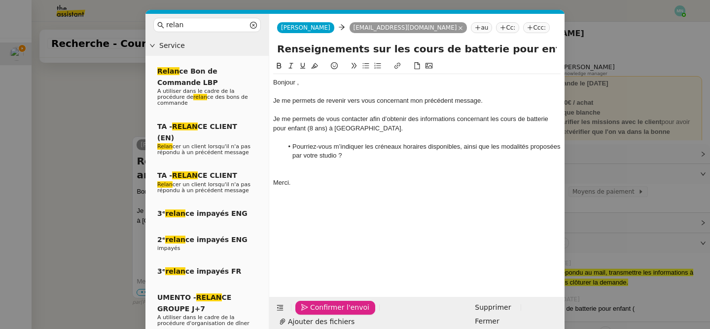
click at [321, 313] on span "Confirmer l'envoi" at bounding box center [339, 306] width 59 height 11
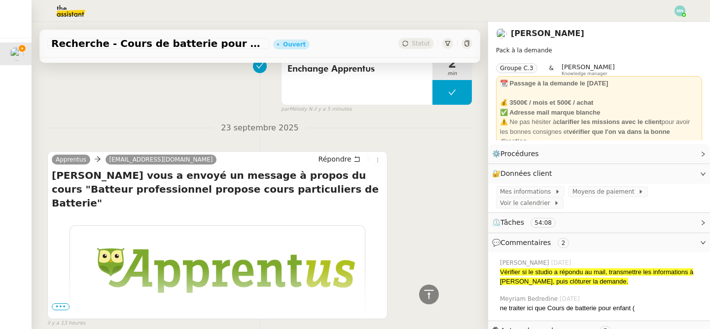
scroll to position [0, 0]
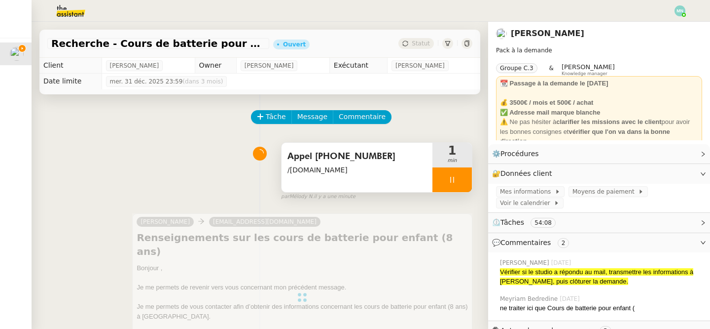
click at [439, 180] on div at bounding box center [452, 179] width 39 height 25
click at [453, 181] on button at bounding box center [462, 179] width 20 height 25
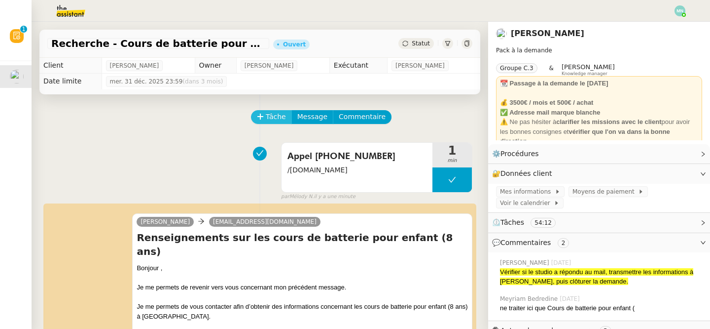
click at [271, 112] on span "Tâche" at bounding box center [276, 116] width 20 height 11
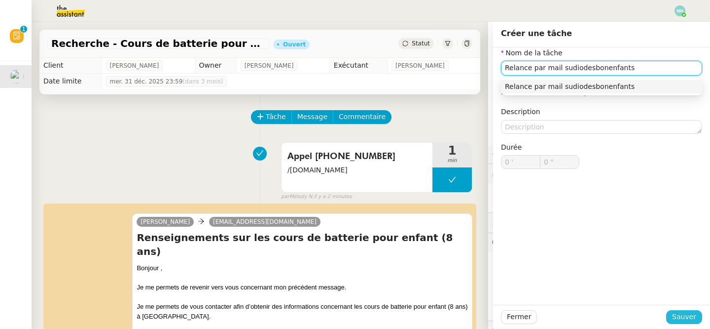
type input "Relance par mail sudiodesbonenfants"
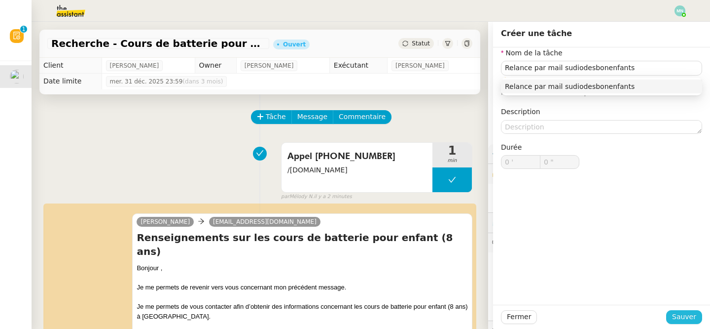
click at [680, 317] on span "Sauver" at bounding box center [684, 316] width 24 height 11
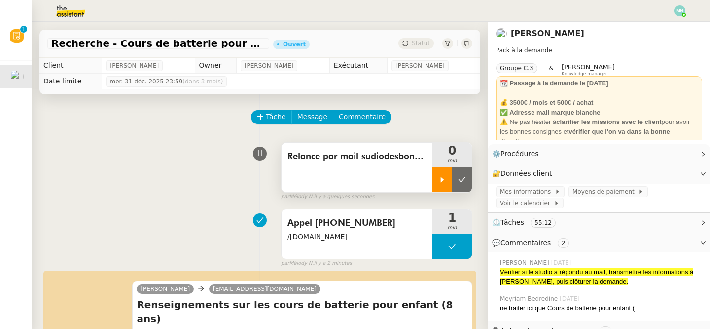
click at [440, 174] on div at bounding box center [443, 179] width 20 height 25
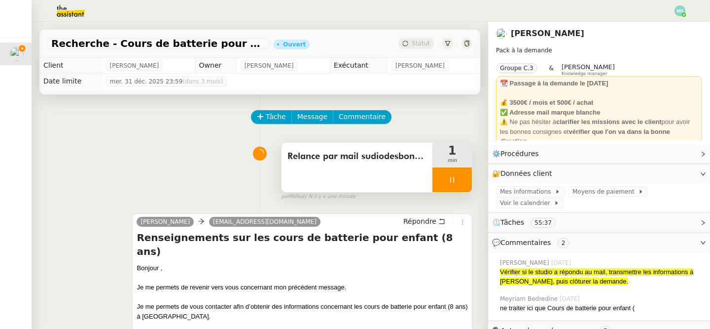
click at [442, 182] on div at bounding box center [452, 179] width 39 height 25
click at [462, 182] on icon at bounding box center [462, 180] width 8 height 8
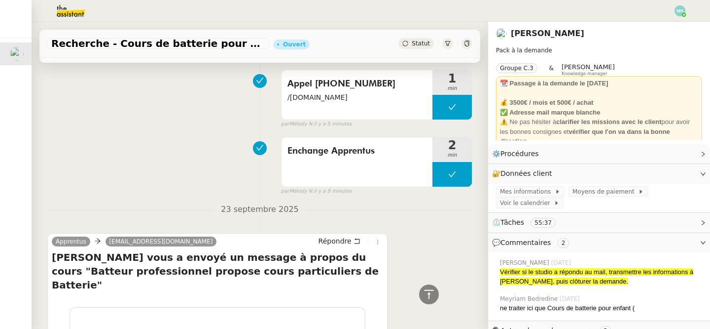
scroll to position [315, 0]
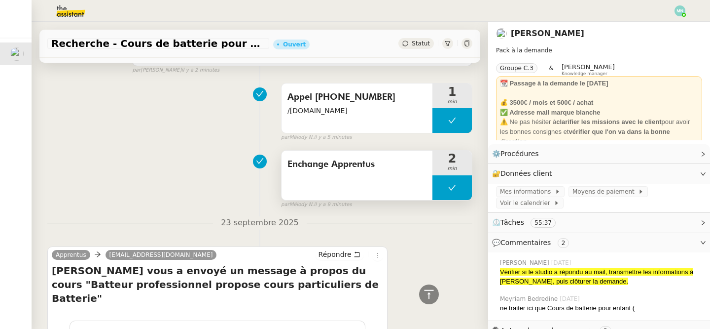
click at [450, 190] on icon at bounding box center [452, 187] width 8 height 8
click at [447, 190] on div at bounding box center [443, 187] width 20 height 25
click at [444, 189] on div at bounding box center [452, 187] width 39 height 25
click at [460, 190] on icon at bounding box center [462, 187] width 8 height 8
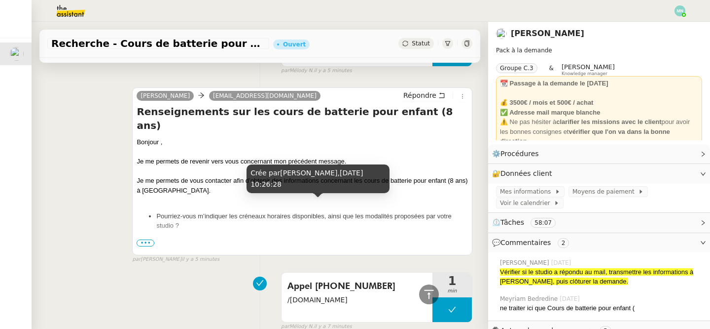
scroll to position [0, 0]
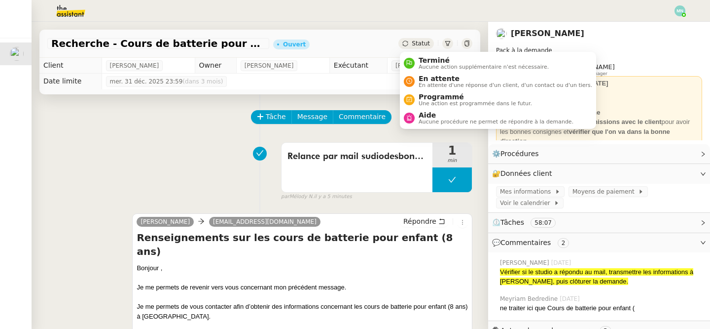
click at [421, 46] on span "Statut" at bounding box center [421, 43] width 18 height 7
click at [451, 89] on li "En attente En attente d'une réponse d'un client, d'un contact ou d'un tiers." at bounding box center [498, 81] width 196 height 18
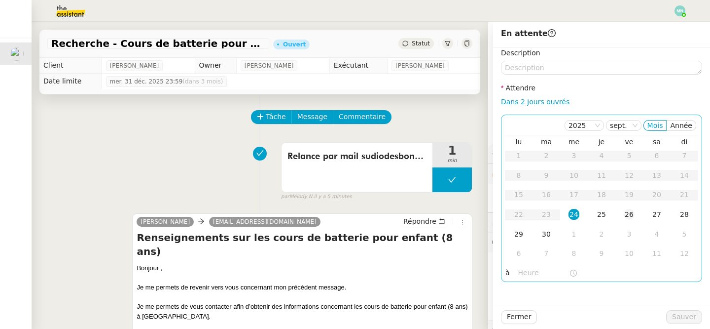
click at [630, 218] on div "26" at bounding box center [629, 214] width 11 height 11
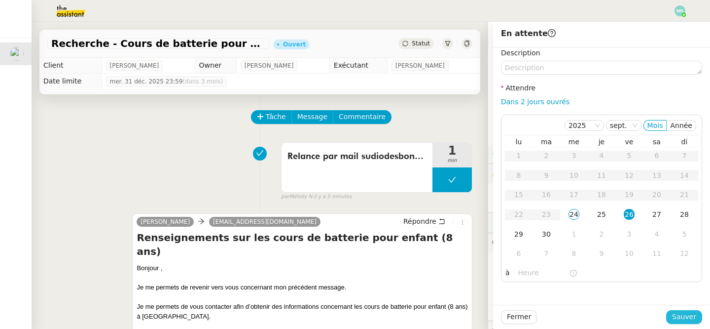
click at [694, 314] on span "Sauver" at bounding box center [684, 316] width 24 height 11
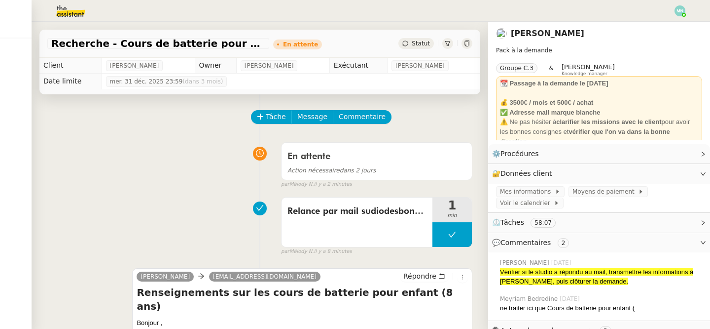
click at [63, 18] on img at bounding box center [63, 11] width 76 height 22
